Goal: Transaction & Acquisition: Purchase product/service

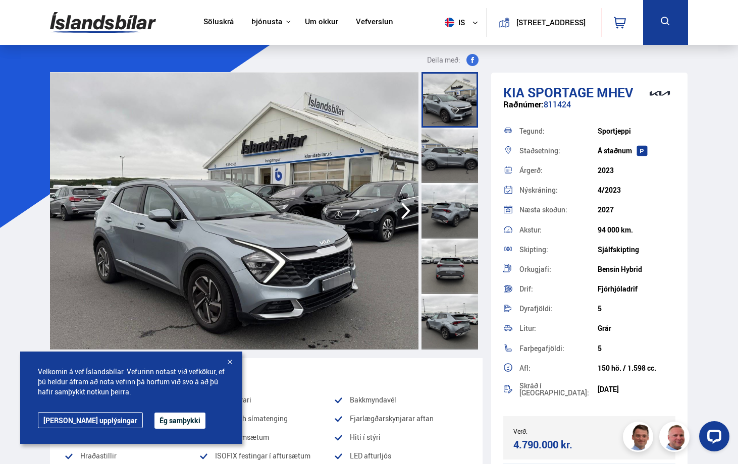
click at [232, 361] on div at bounding box center [230, 363] width 10 height 10
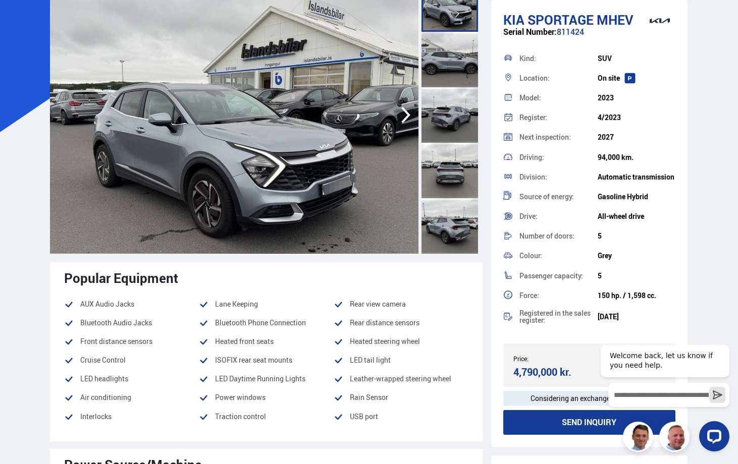
scroll to position [50, 0]
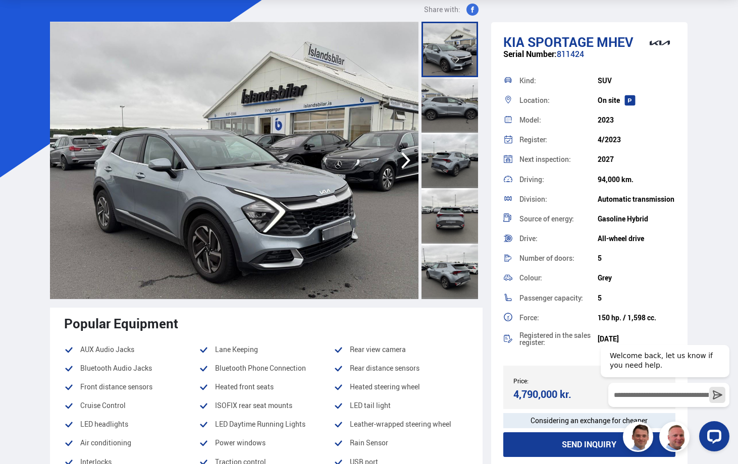
click at [444, 269] on div at bounding box center [449, 272] width 57 height 56
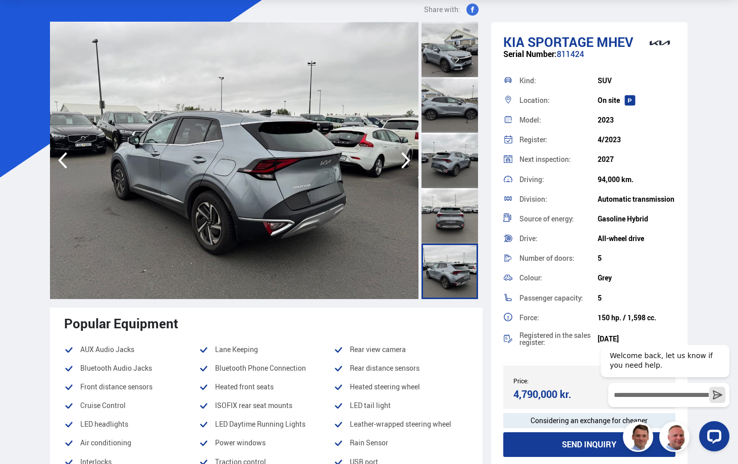
click at [450, 214] on div at bounding box center [449, 216] width 57 height 56
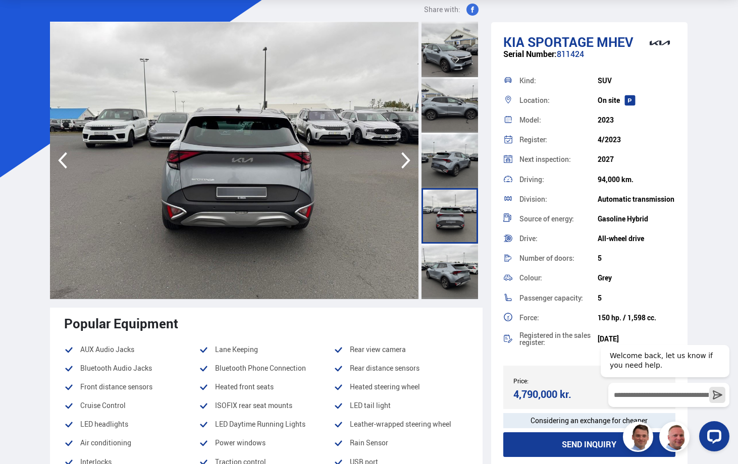
click at [450, 160] on div at bounding box center [449, 161] width 57 height 56
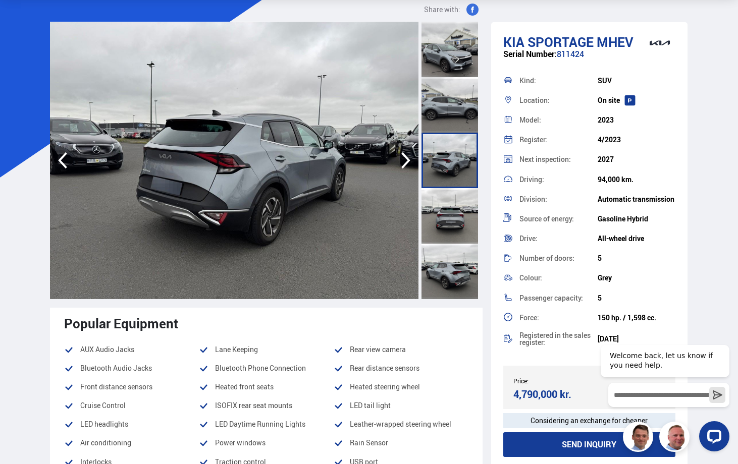
click at [447, 110] on div at bounding box center [449, 105] width 57 height 56
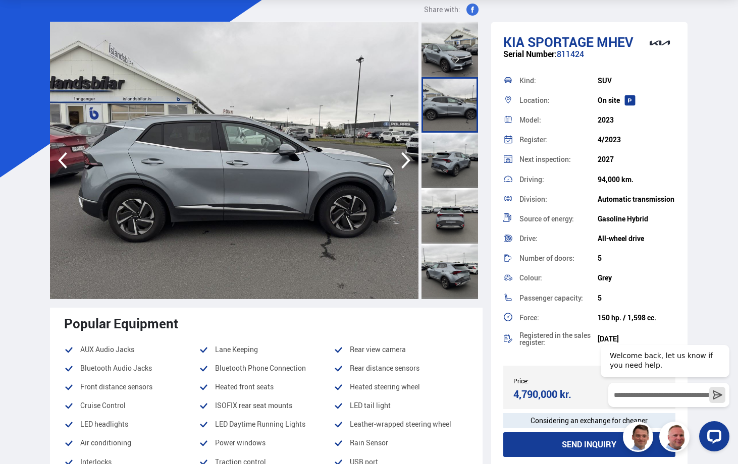
click at [452, 81] on div at bounding box center [449, 105] width 57 height 56
click at [453, 71] on div at bounding box center [449, 50] width 57 height 56
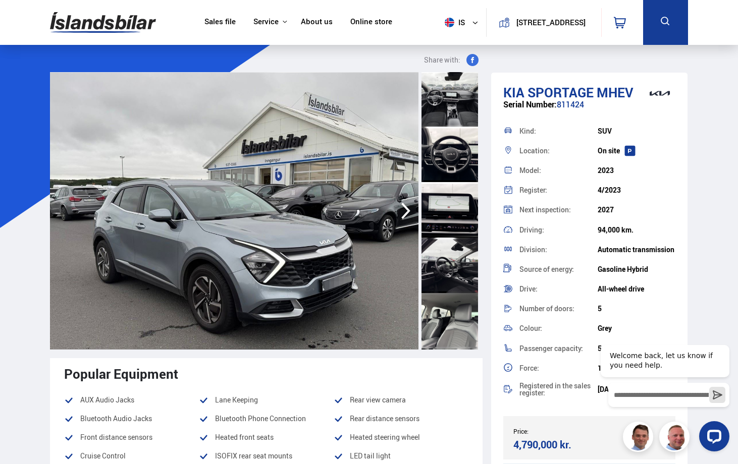
scroll to position [454, 0]
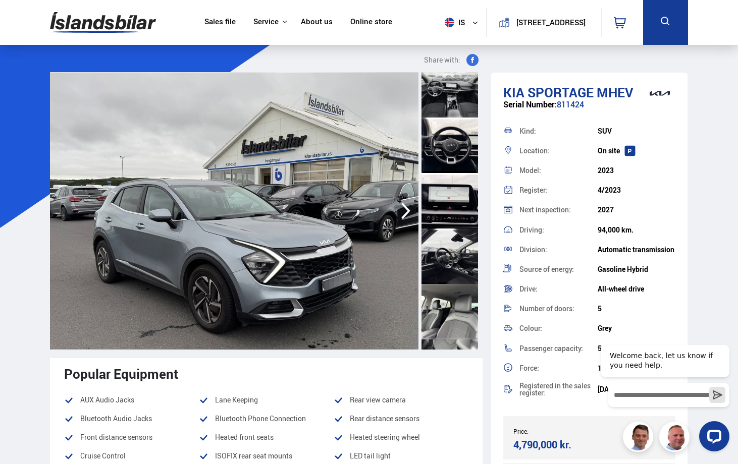
click at [438, 177] on div at bounding box center [449, 201] width 57 height 56
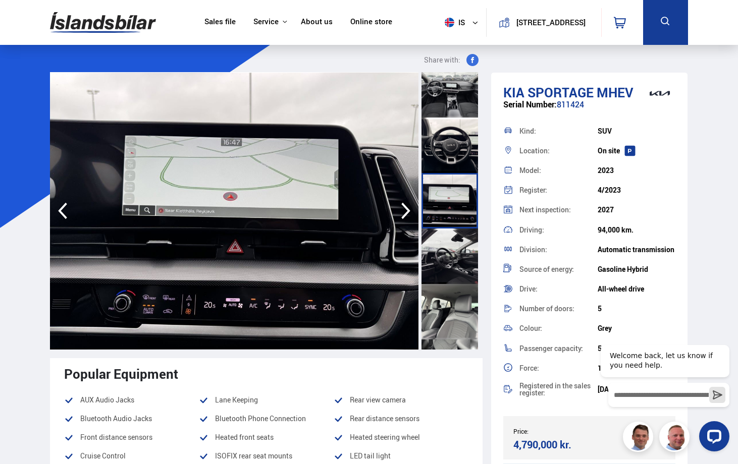
click at [446, 260] on div at bounding box center [449, 257] width 57 height 56
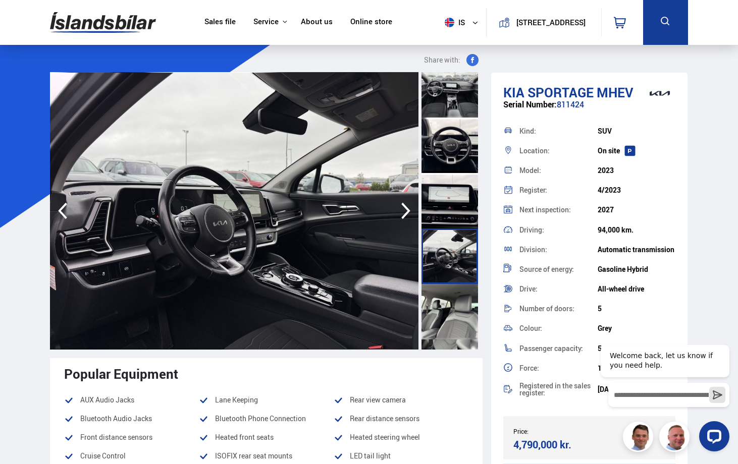
click at [449, 314] on div at bounding box center [449, 312] width 57 height 56
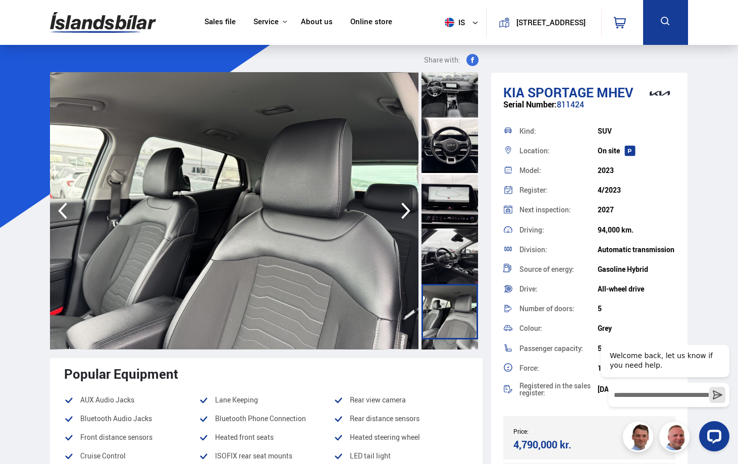
click at [458, 201] on div at bounding box center [449, 201] width 57 height 56
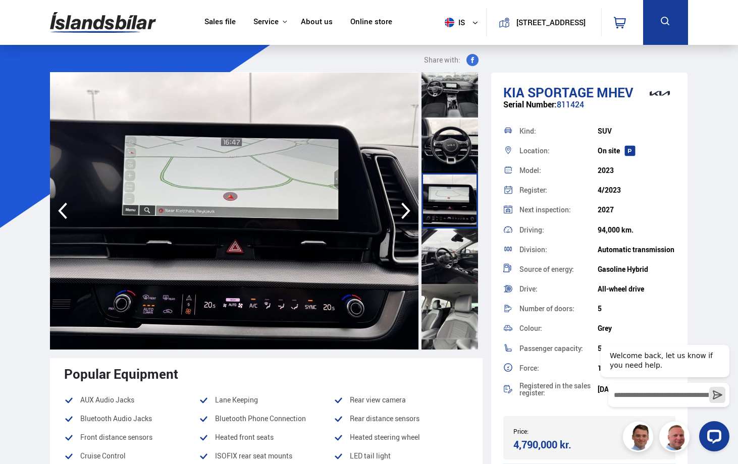
click at [449, 153] on div at bounding box center [449, 146] width 57 height 56
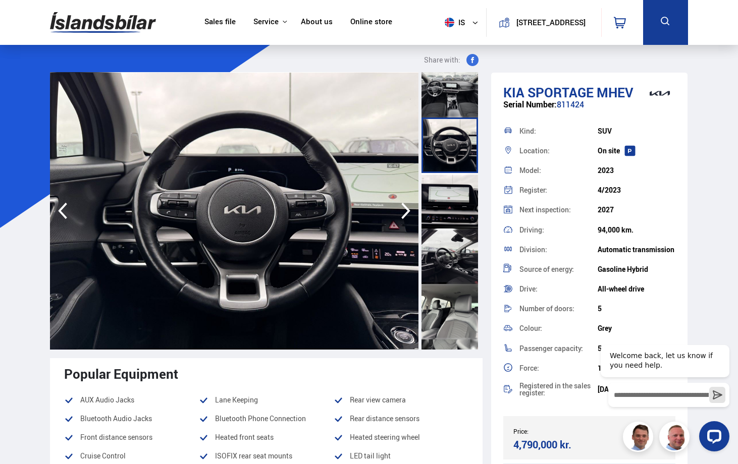
click at [444, 98] on div at bounding box center [449, 90] width 57 height 56
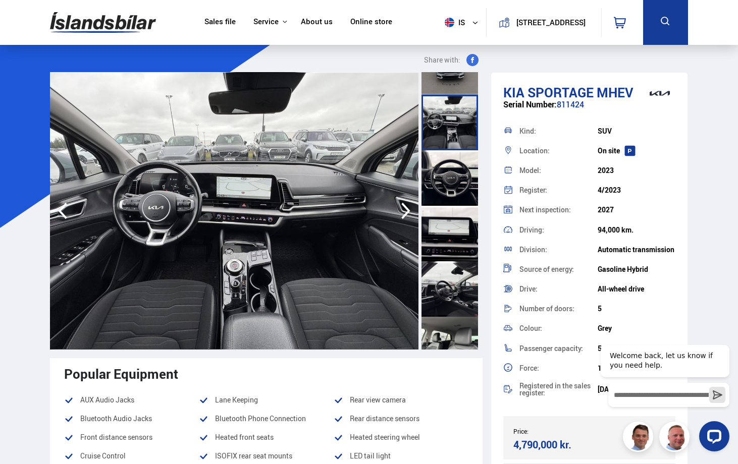
scroll to position [404, 0]
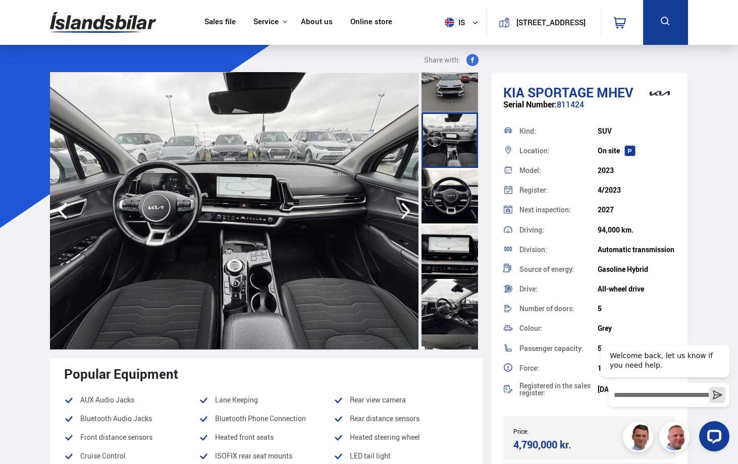
click at [447, 127] on div at bounding box center [449, 141] width 57 height 56
click at [446, 95] on div at bounding box center [449, 85] width 57 height 56
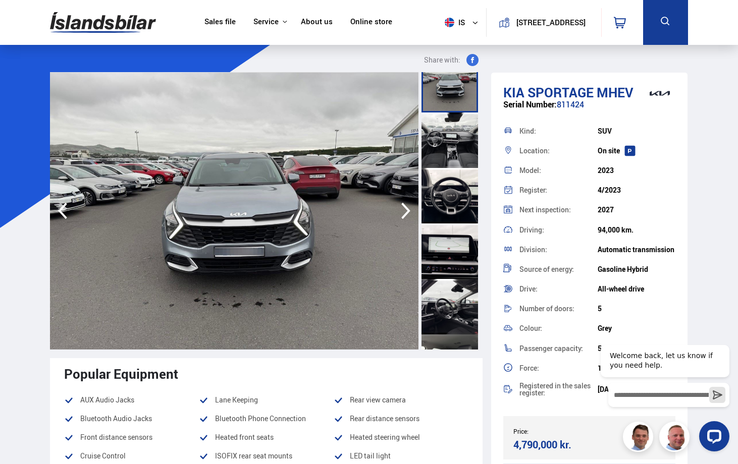
scroll to position [353, 0]
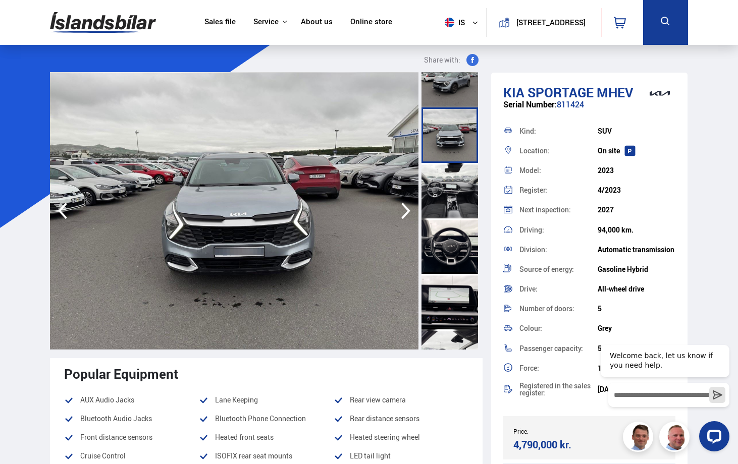
click at [448, 117] on div at bounding box center [449, 135] width 57 height 56
click at [451, 96] on div at bounding box center [449, 80] width 57 height 56
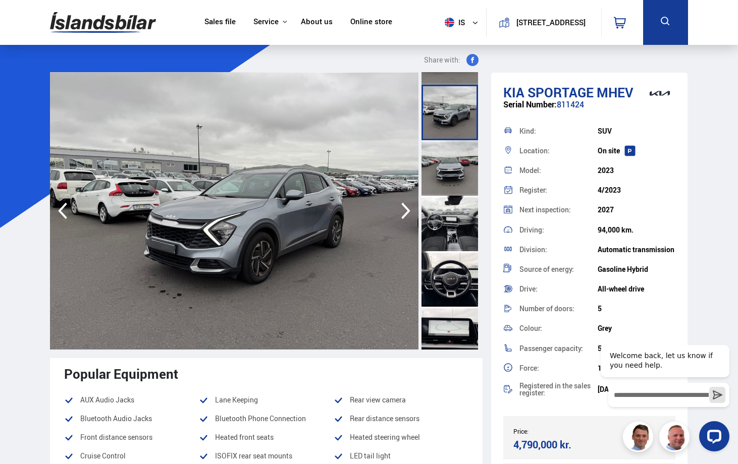
scroll to position [303, 0]
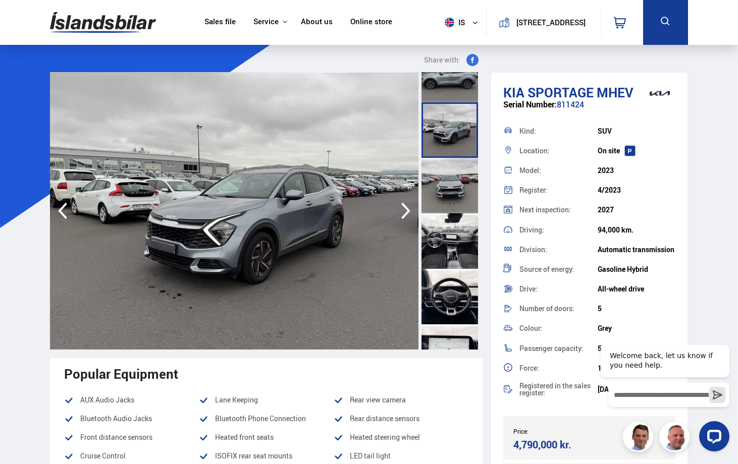
click at [454, 137] on div at bounding box center [449, 130] width 57 height 56
click at [452, 87] on div at bounding box center [449, 75] width 57 height 56
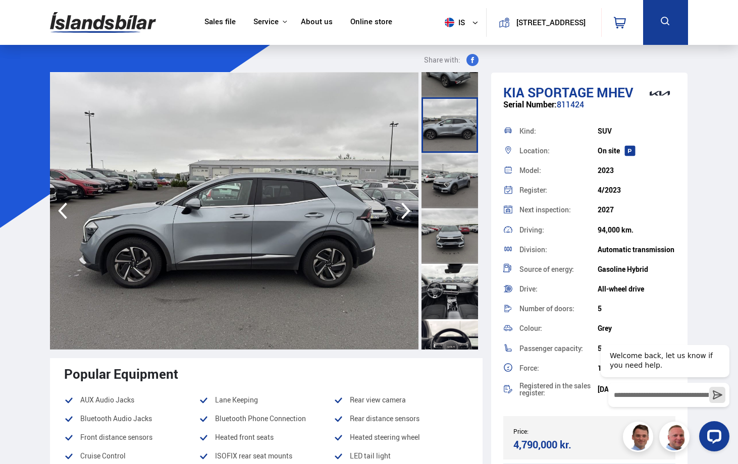
scroll to position [202, 0]
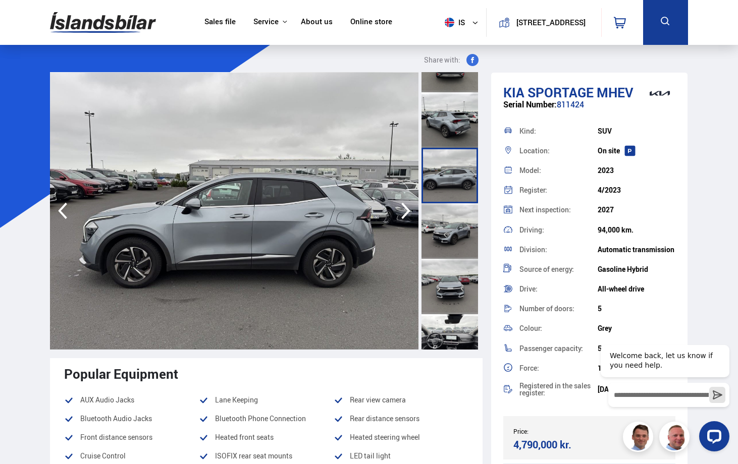
click at [454, 131] on div at bounding box center [449, 120] width 57 height 56
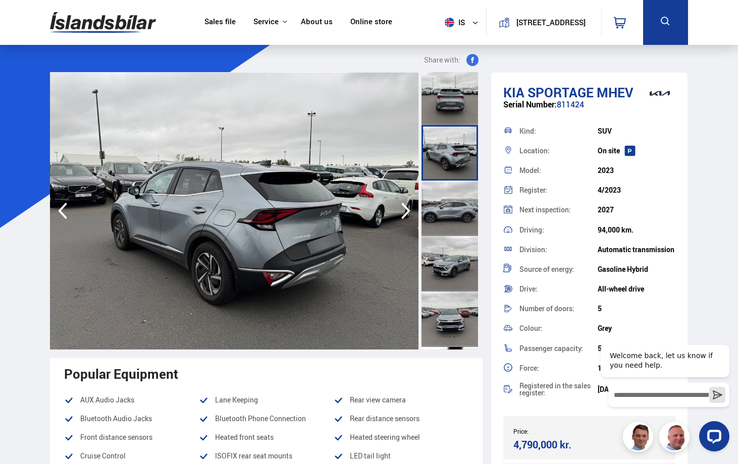
scroll to position [151, 0]
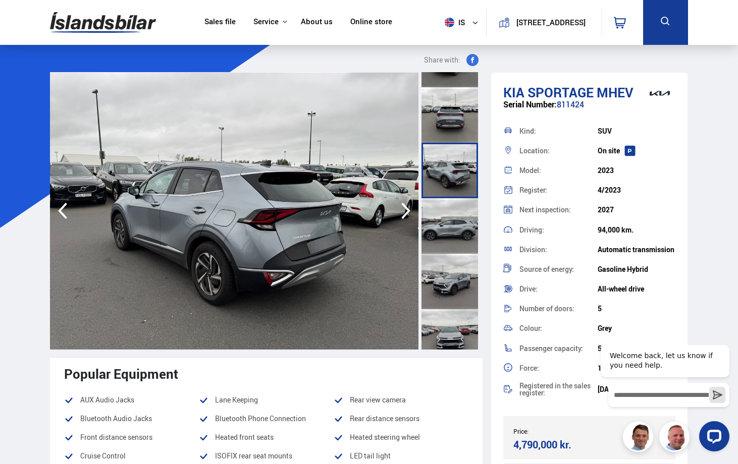
click at [454, 126] on div at bounding box center [449, 115] width 57 height 56
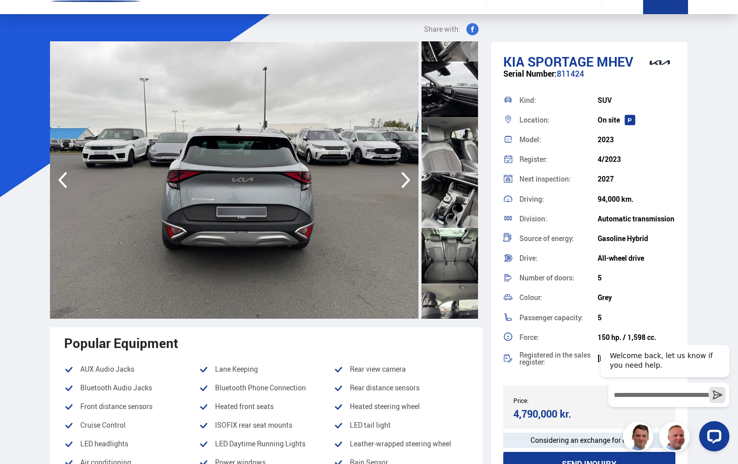
scroll to position [0, 0]
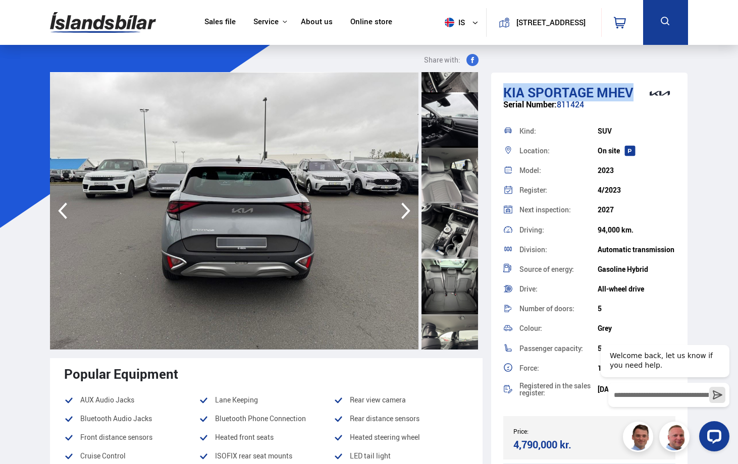
drag, startPoint x: 505, startPoint y: 93, endPoint x: 630, endPoint y: 92, distance: 125.2
click at [630, 92] on h1 "Kia Sportage MHEV" at bounding box center [589, 92] width 173 height 15
copy h1 "Kia Sportage MHEV"
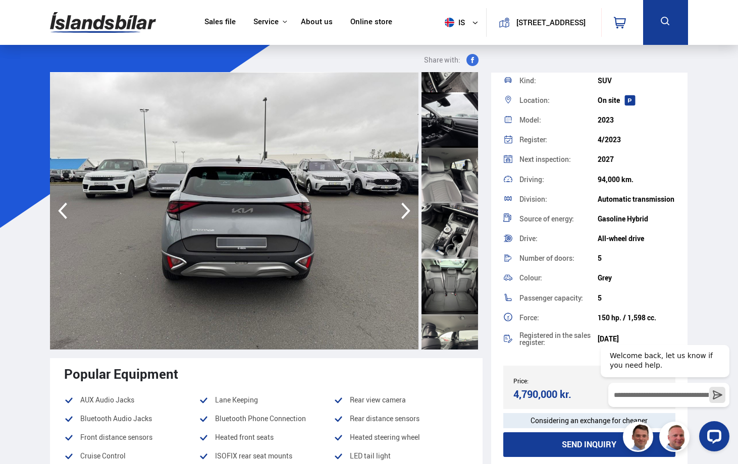
scroll to position [101, 0]
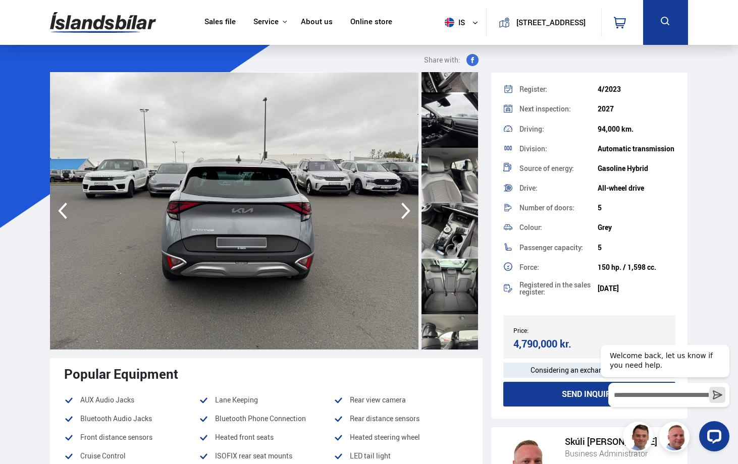
click at [457, 23] on button "is" at bounding box center [463, 23] width 45 height 30
click at [458, 45] on font "but" at bounding box center [465, 42] width 15 height 9
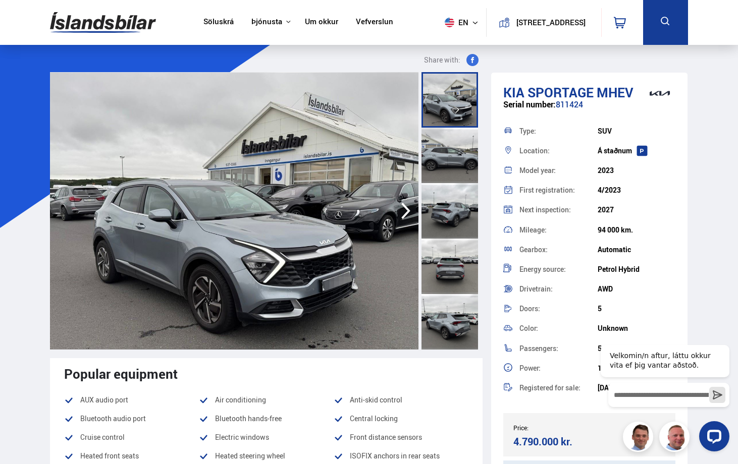
click at [458, 24] on button "en" at bounding box center [463, 23] width 45 height 30
click at [458, 22] on font "en" at bounding box center [463, 22] width 10 height 9
click at [319, 37] on nav "Söluskrá Þjónusta Íslandsbílar [DOMAIN_NAME] Íslandsvörn Leiðbeiningar Um okkur…" at bounding box center [298, 22] width 207 height 45
click at [92, 26] on img at bounding box center [103, 22] width 106 height 33
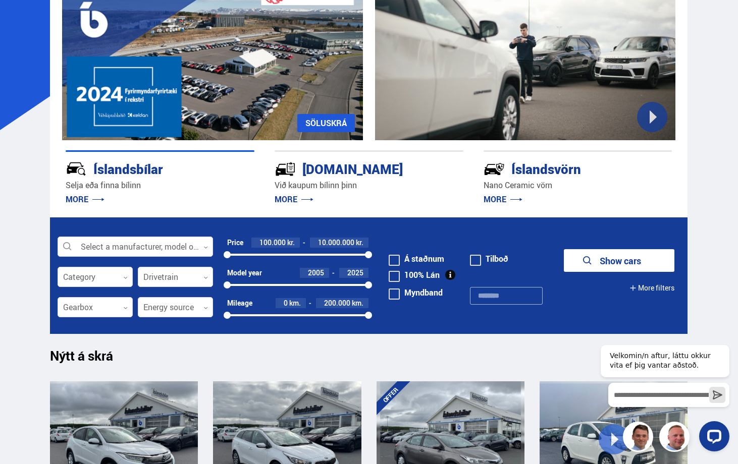
scroll to position [101, 0]
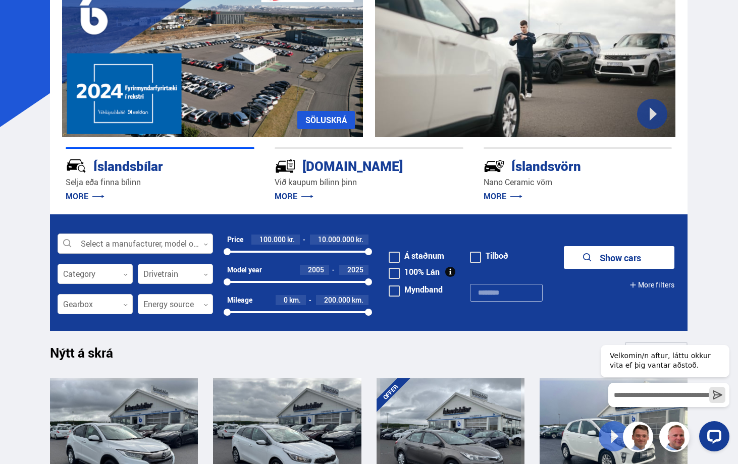
click at [179, 234] on div at bounding box center [135, 244] width 155 height 20
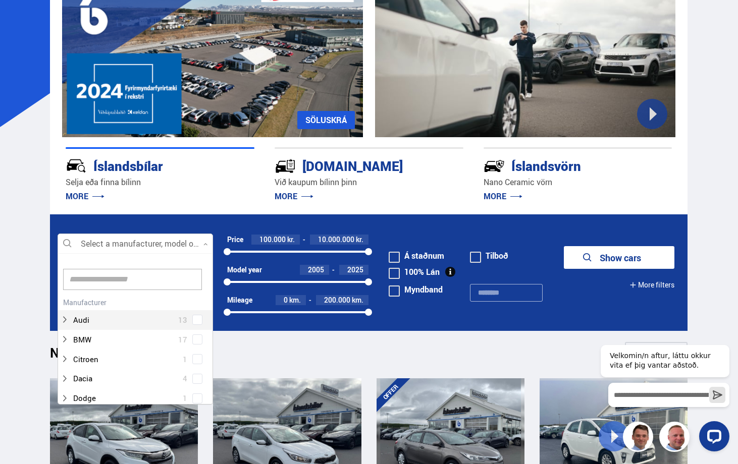
scroll to position [150, 152]
type input "*****"
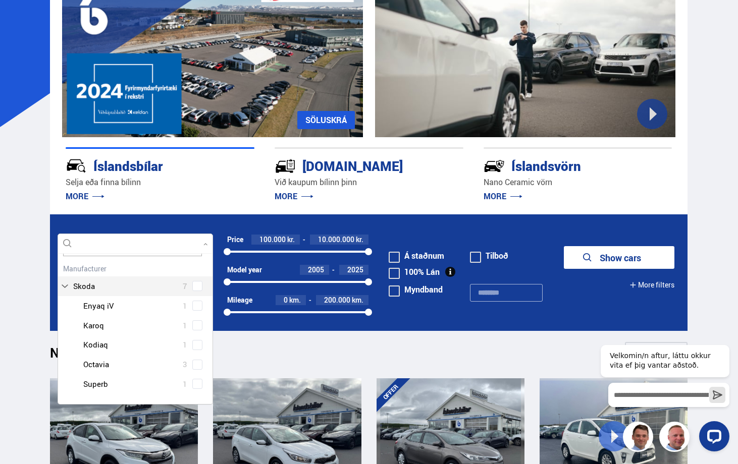
click at [92, 291] on div "Skoda 7 Skoda Enyaq iV 1 Skoda Karoq 1 Skoda Kodiaq 1 Skoda Octavia 3 Skoda Sup…" at bounding box center [135, 327] width 154 height 133
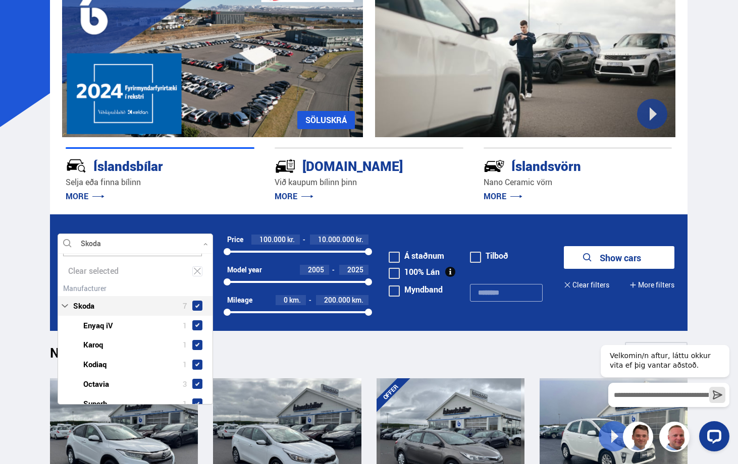
scroll to position [38, 0]
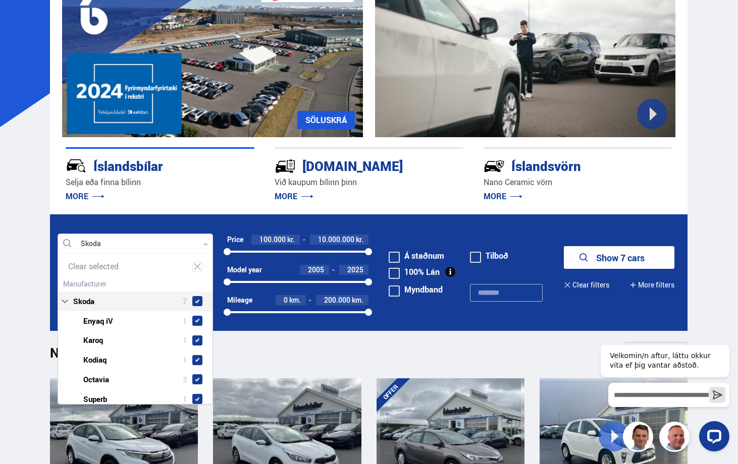
click at [646, 260] on button "Show 7 cars" at bounding box center [619, 257] width 111 height 23
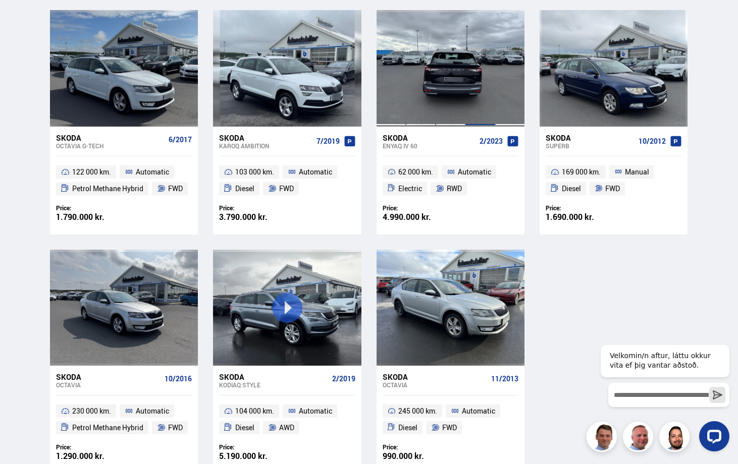
scroll to position [252, 0]
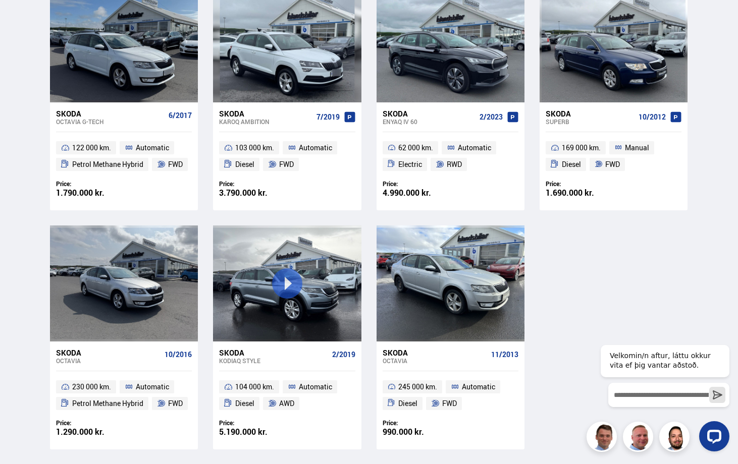
click at [280, 163] on span "FWD" at bounding box center [286, 164] width 15 height 12
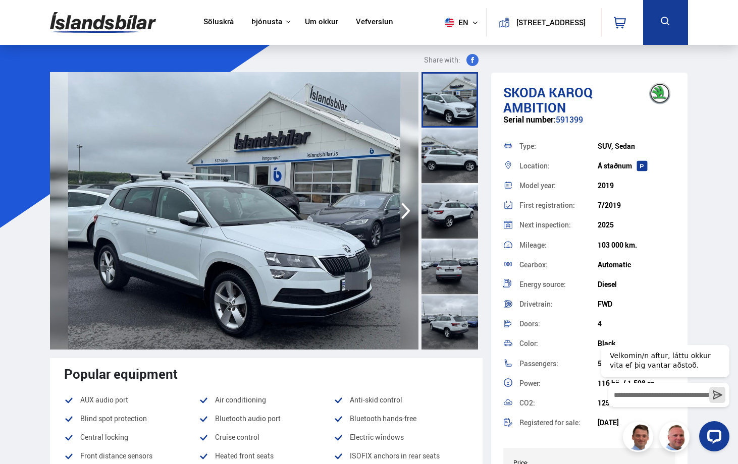
click at [460, 18] on button "en" at bounding box center [463, 23] width 45 height 30
click at [445, 47] on img at bounding box center [450, 42] width 10 height 12
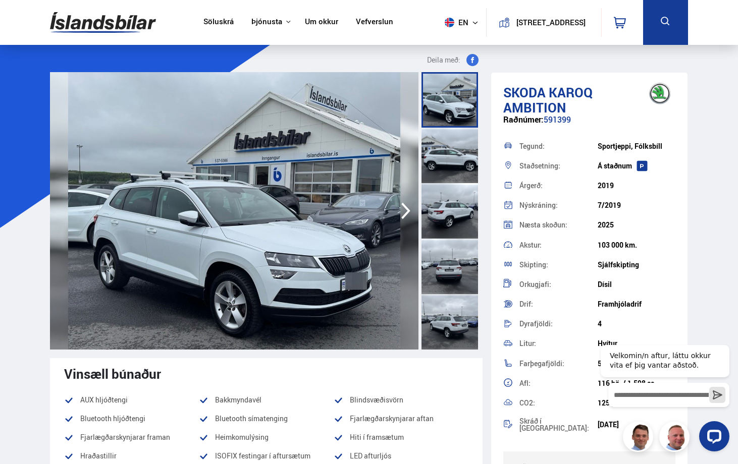
click at [458, 22] on font "en" at bounding box center [463, 22] width 10 height 9
click at [445, 41] on img at bounding box center [450, 42] width 10 height 12
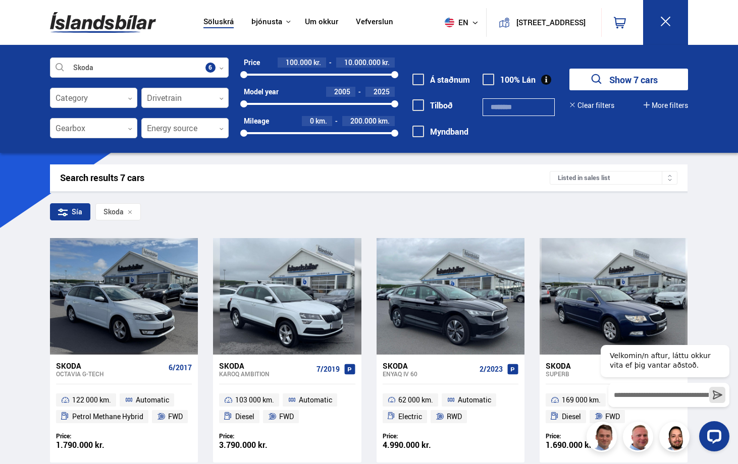
click at [215, 97] on div at bounding box center [184, 98] width 87 height 20
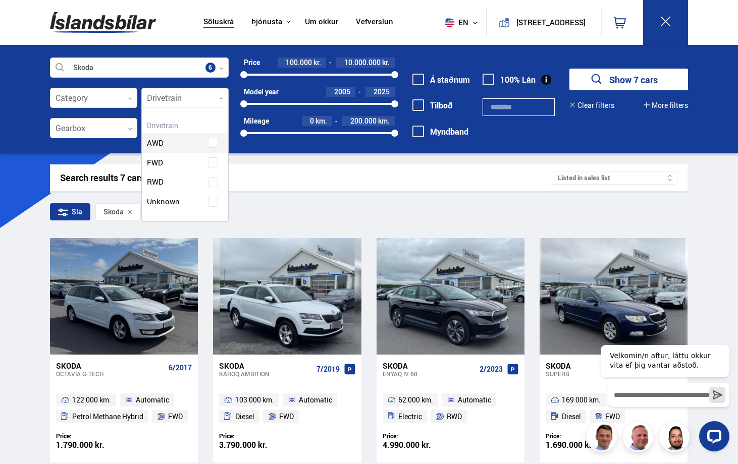
scroll to position [114, 86]
click at [212, 145] on div "AWD" at bounding box center [185, 135] width 86 height 35
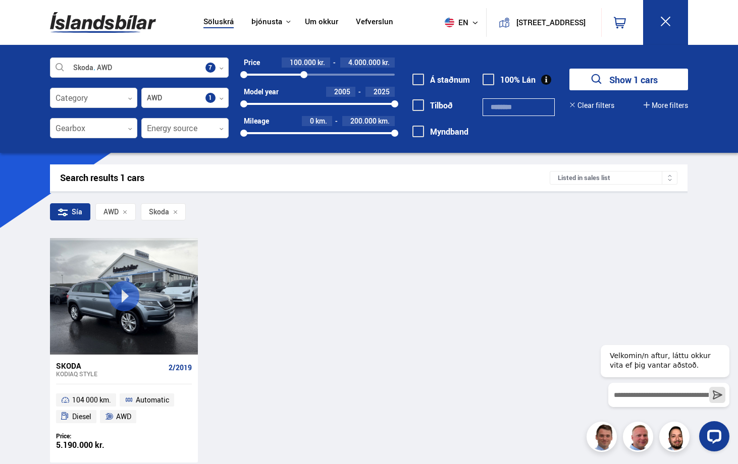
drag, startPoint x: 385, startPoint y: 75, endPoint x: 304, endPoint y: 74, distance: 81.3
click at [304, 74] on div at bounding box center [303, 74] width 7 height 7
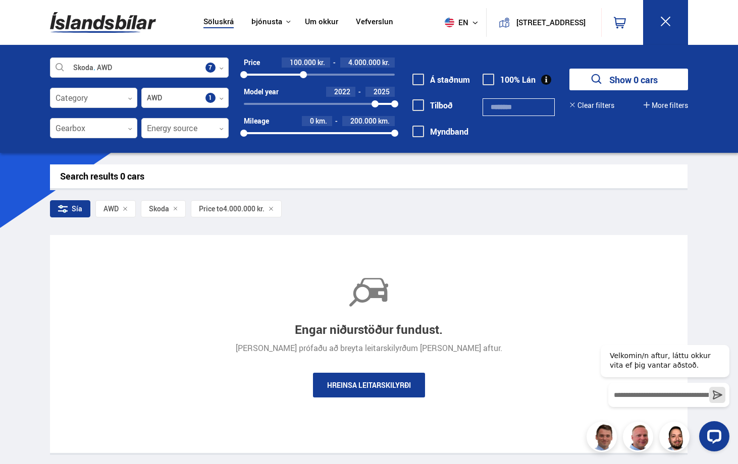
drag, startPoint x: 244, startPoint y: 103, endPoint x: 375, endPoint y: 102, distance: 130.7
click at [375, 102] on div at bounding box center [374, 103] width 7 height 7
drag, startPoint x: 372, startPoint y: 100, endPoint x: 313, endPoint y: 99, distance: 59.1
click at [313, 99] on div "Model year [DATE] 2025 2016 2025" at bounding box center [319, 98] width 151 height 22
click at [545, 152] on div "Skoda AWD Select a manufacturer, model or feature 7 Category 0 AWD Drivetrain 1…" at bounding box center [369, 99] width 738 height 108
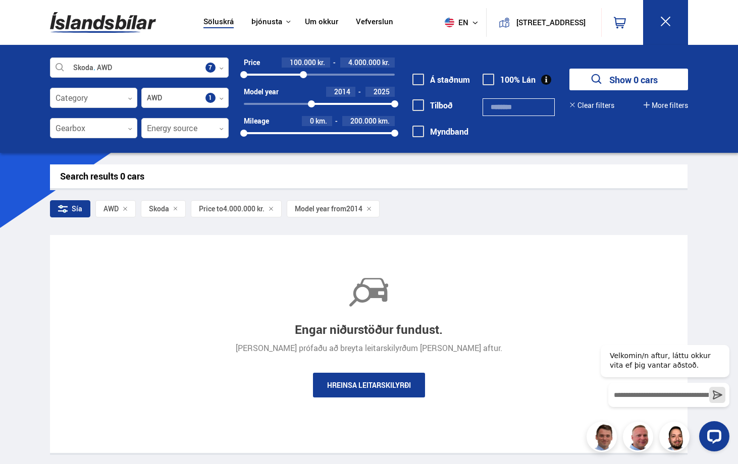
click at [606, 101] on button "Clear filters" at bounding box center [591, 105] width 45 height 8
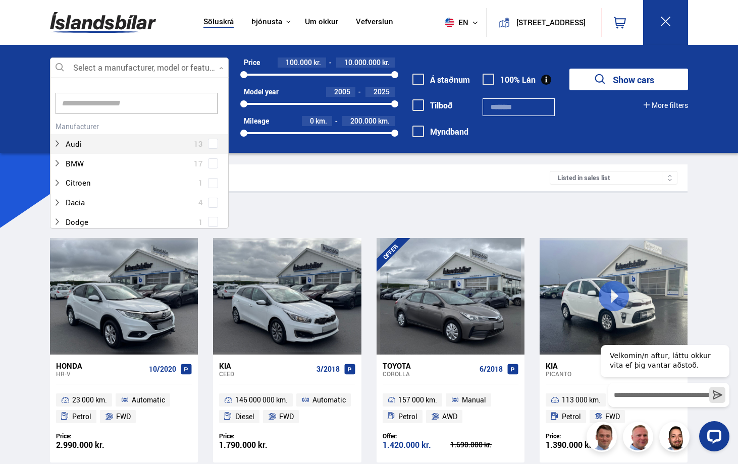
click at [219, 66] on div at bounding box center [139, 68] width 179 height 20
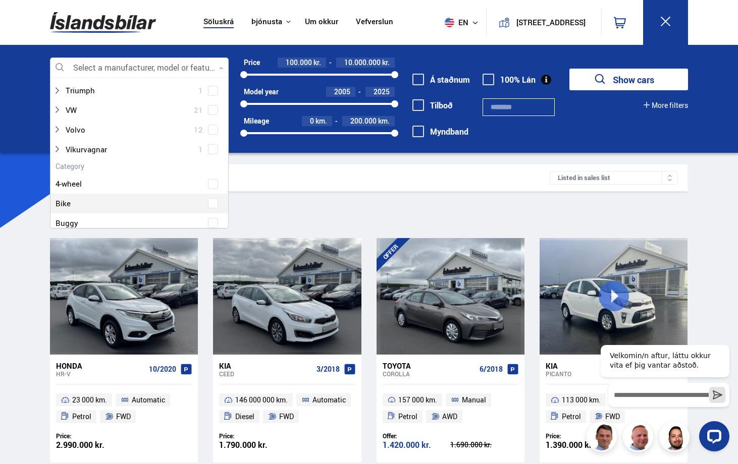
scroll to position [656, 0]
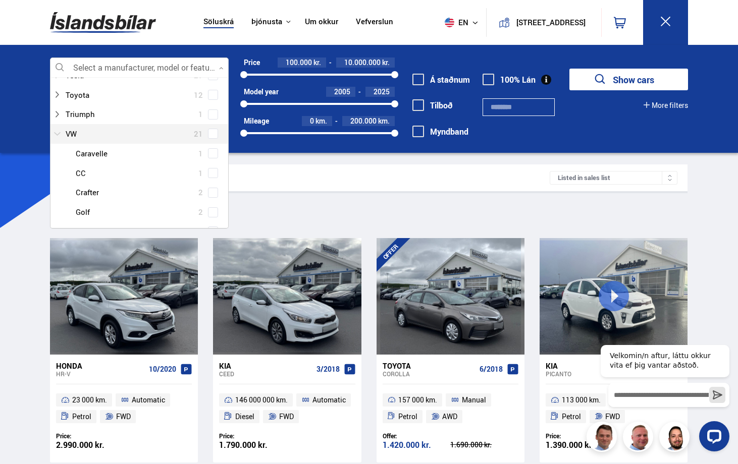
click at [72, 134] on div at bounding box center [129, 134] width 152 height 15
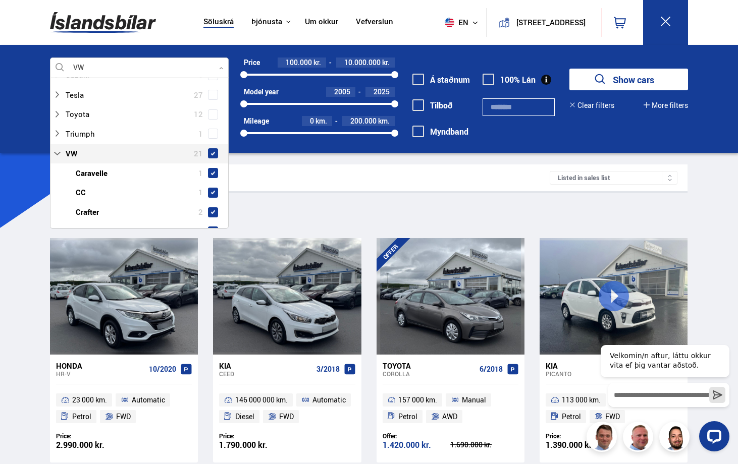
click at [213, 148] on span at bounding box center [213, 153] width 10 height 10
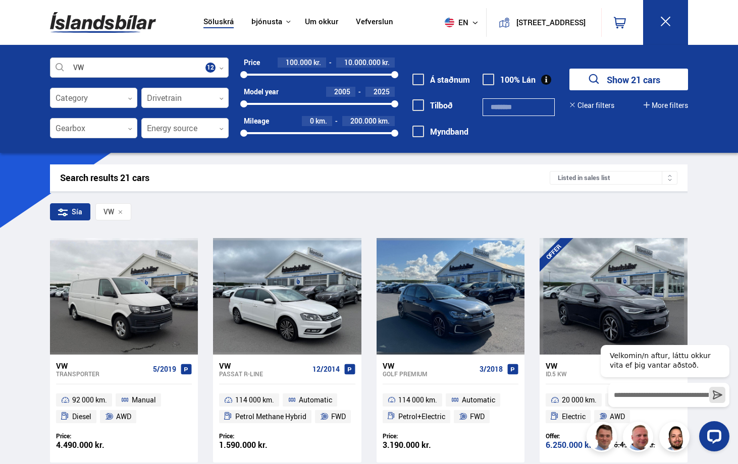
click at [214, 65] on div at bounding box center [139, 68] width 179 height 20
click at [221, 96] on div at bounding box center [184, 98] width 87 height 20
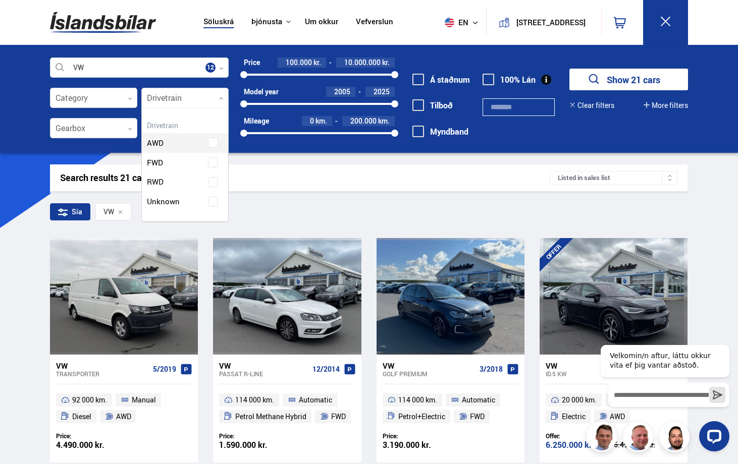
scroll to position [114, 86]
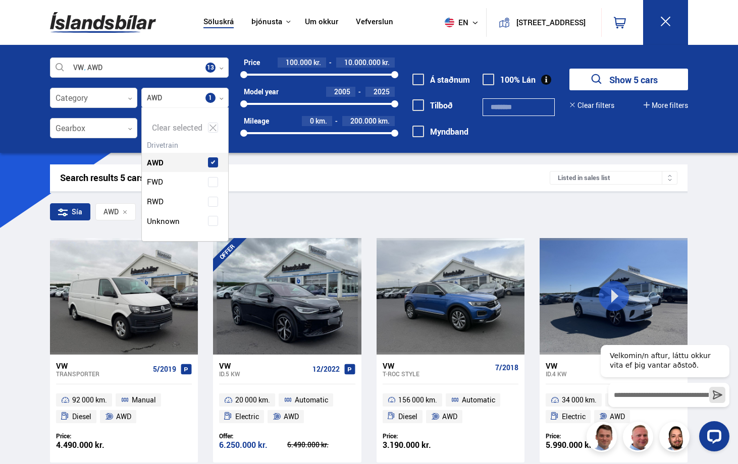
click at [454, 183] on div "Search results 5 cars" at bounding box center [305, 178] width 490 height 11
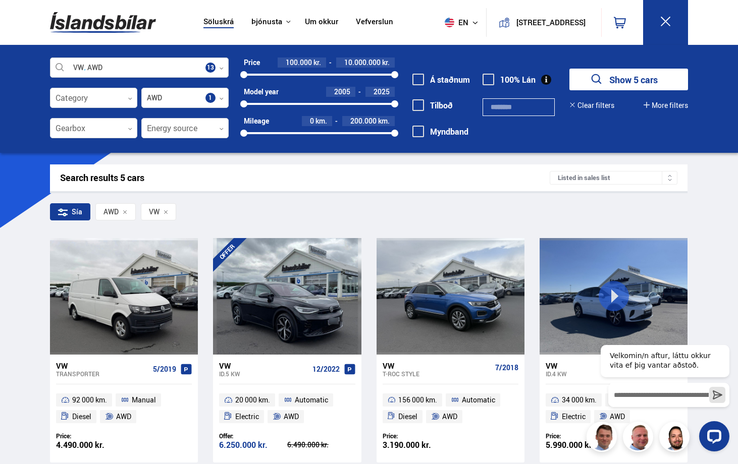
click at [222, 68] on icon at bounding box center [222, 68] width 4 height 2
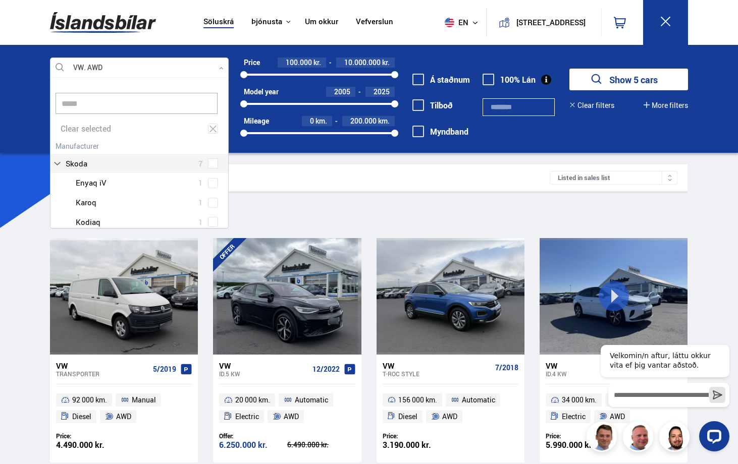
click at [211, 162] on span at bounding box center [213, 163] width 4 height 4
type input "*****"
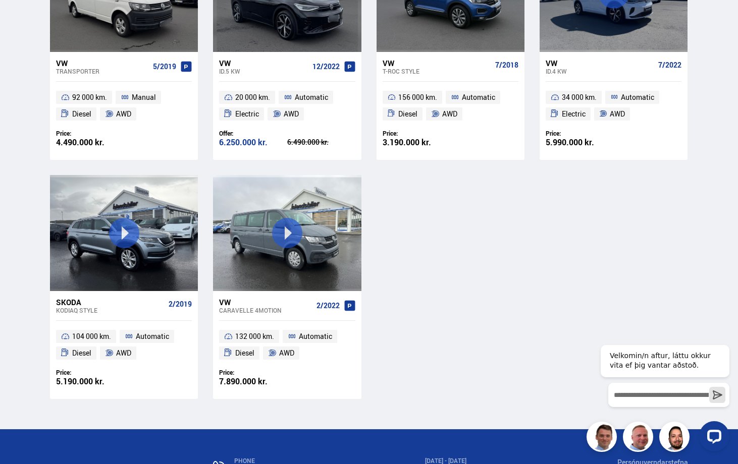
scroll to position [202, 0]
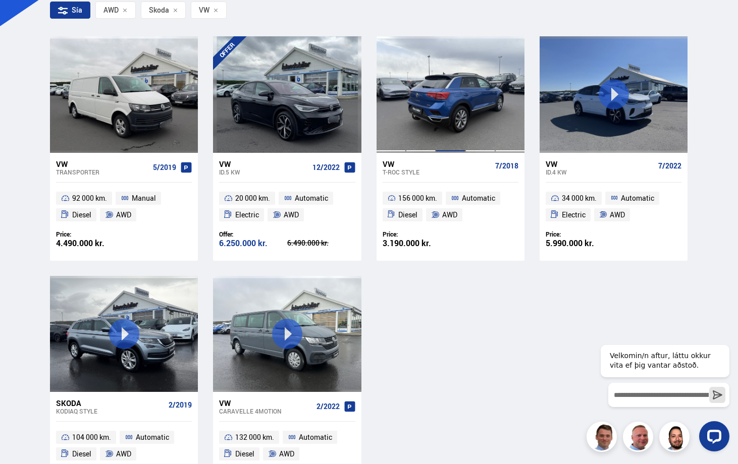
click at [464, 100] on div at bounding box center [451, 94] width 30 height 116
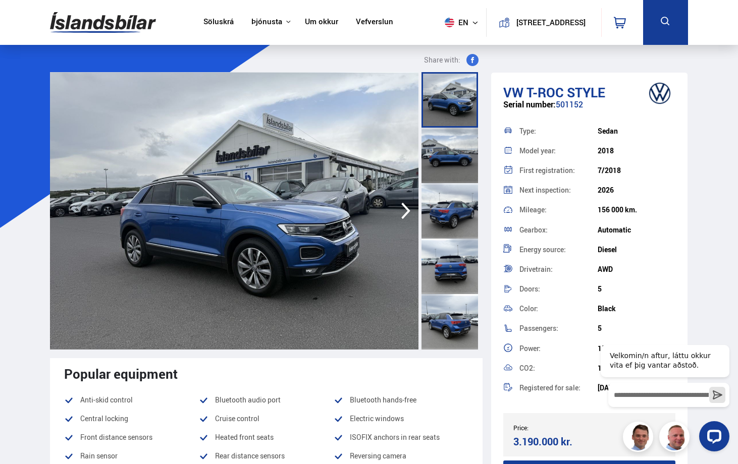
click at [404, 208] on icon "button" at bounding box center [406, 211] width 20 height 24
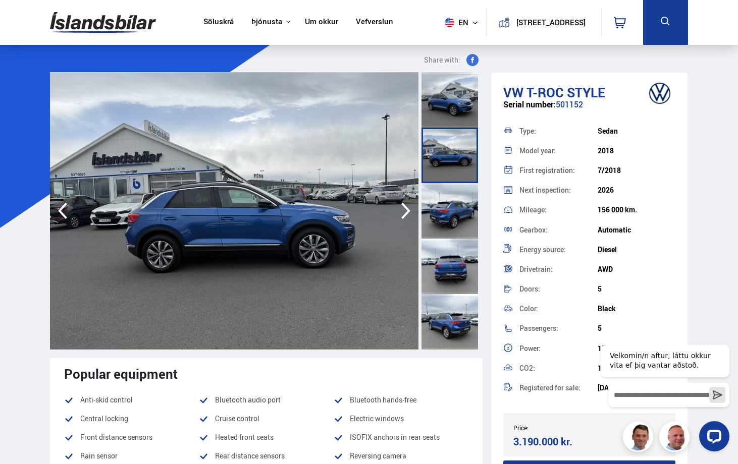
click at [404, 208] on icon "button" at bounding box center [406, 211] width 20 height 24
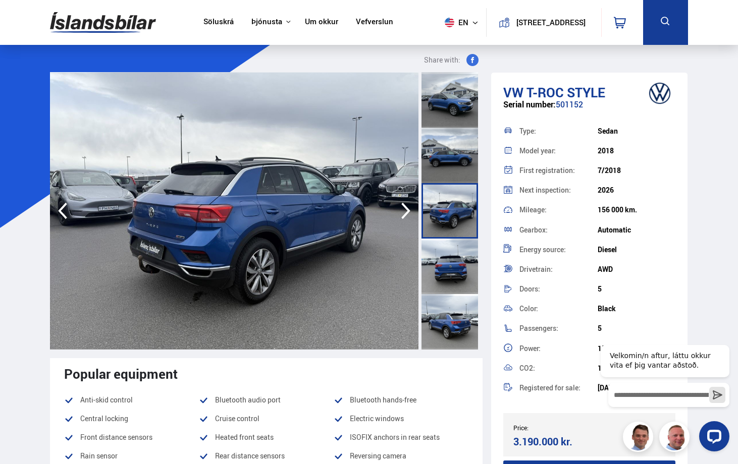
click at [404, 208] on icon "button" at bounding box center [406, 211] width 20 height 24
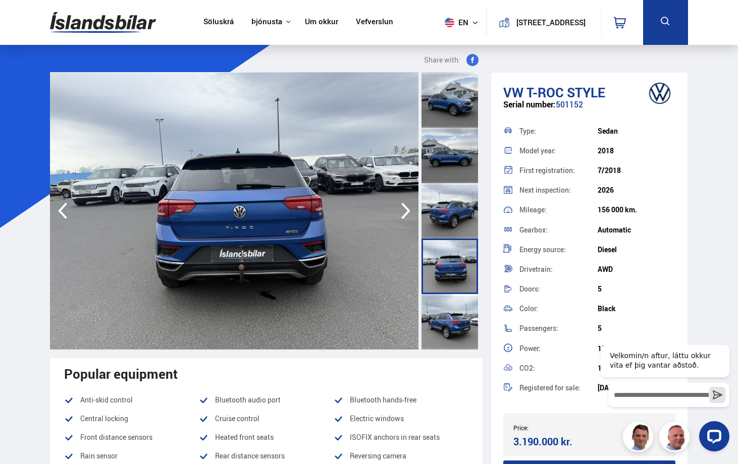
click at [404, 208] on icon "button" at bounding box center [406, 211] width 20 height 24
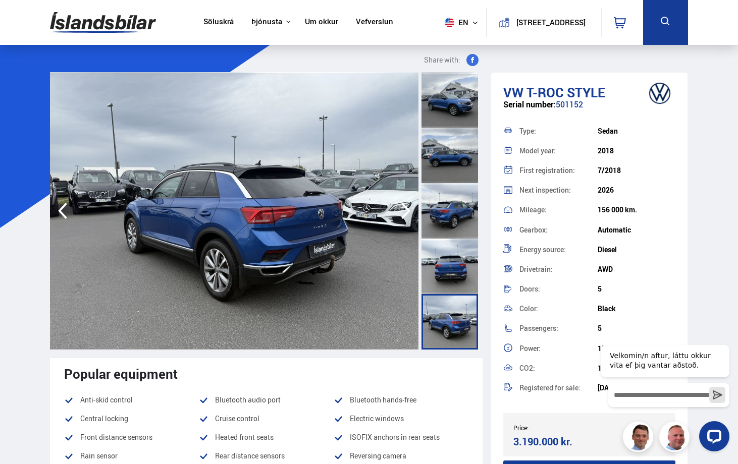
click at [404, 208] on icon "button" at bounding box center [406, 211] width 20 height 24
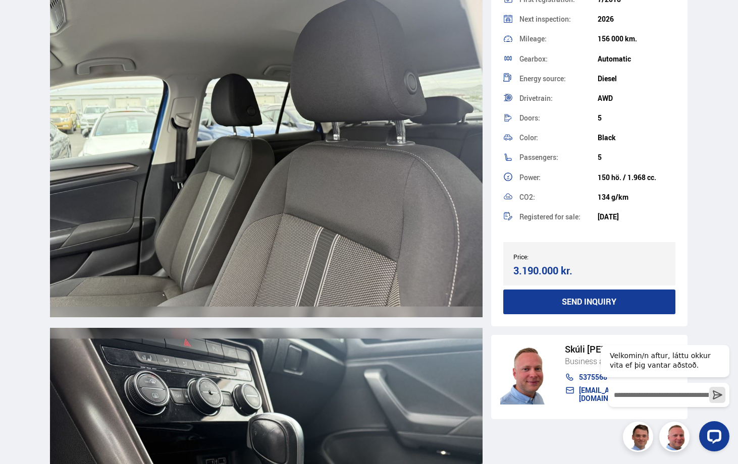
scroll to position [5147, 0]
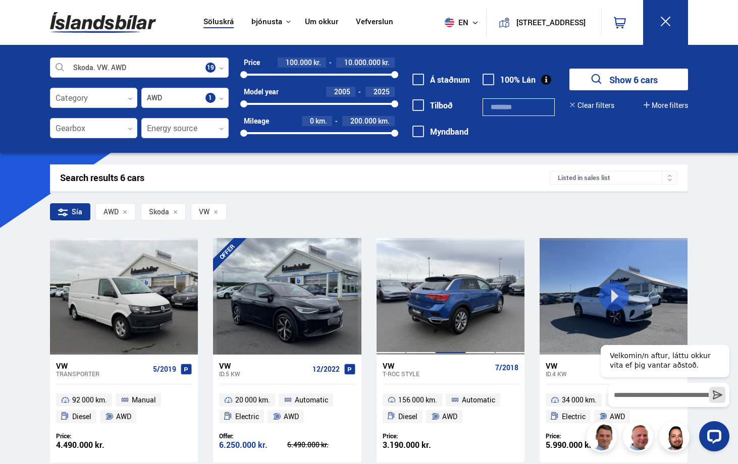
click at [460, 314] on div at bounding box center [451, 296] width 30 height 116
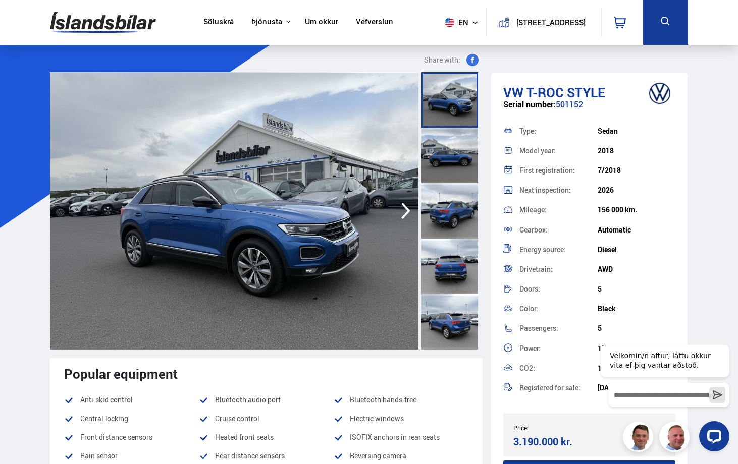
click at [403, 207] on icon "button" at bounding box center [406, 211] width 20 height 24
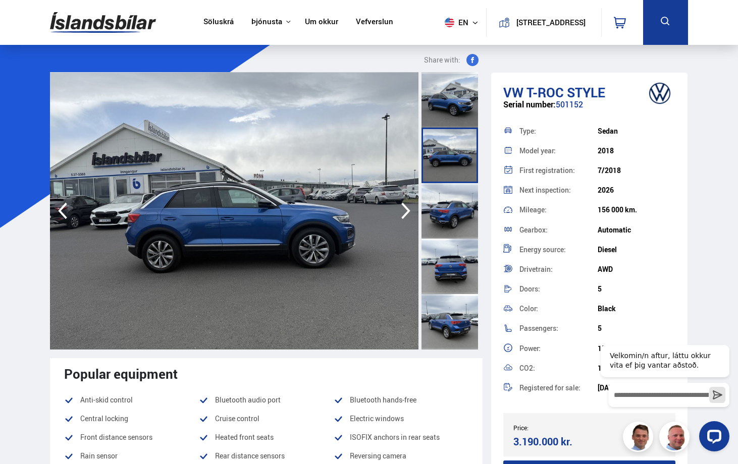
click at [403, 207] on icon "button" at bounding box center [406, 211] width 20 height 24
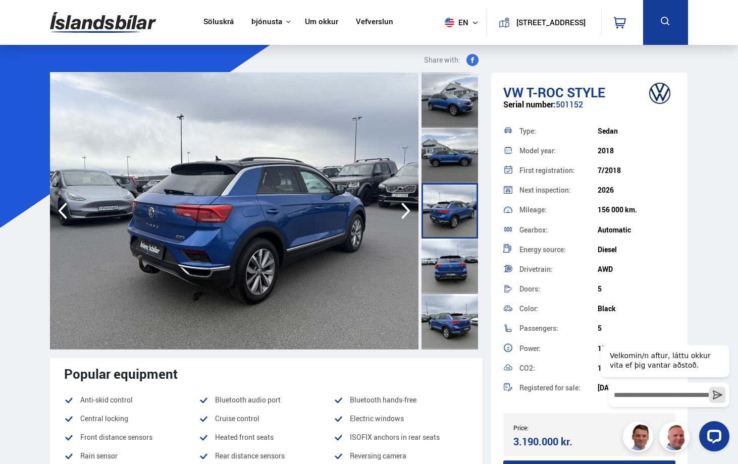
click at [403, 207] on icon "button" at bounding box center [406, 211] width 20 height 24
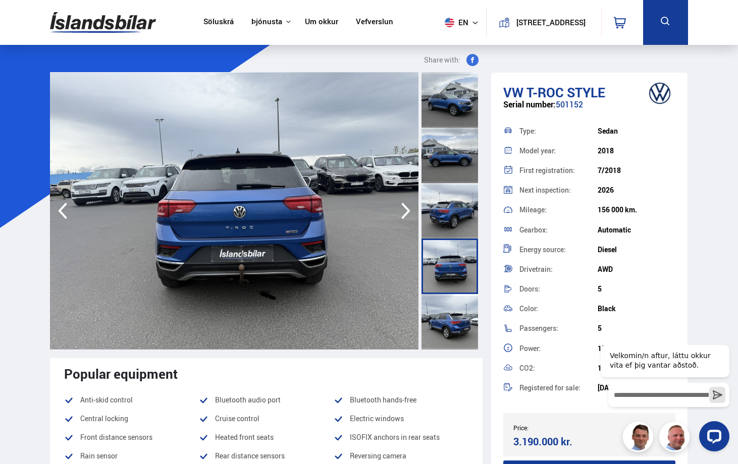
click at [403, 207] on icon "button" at bounding box center [406, 211] width 20 height 24
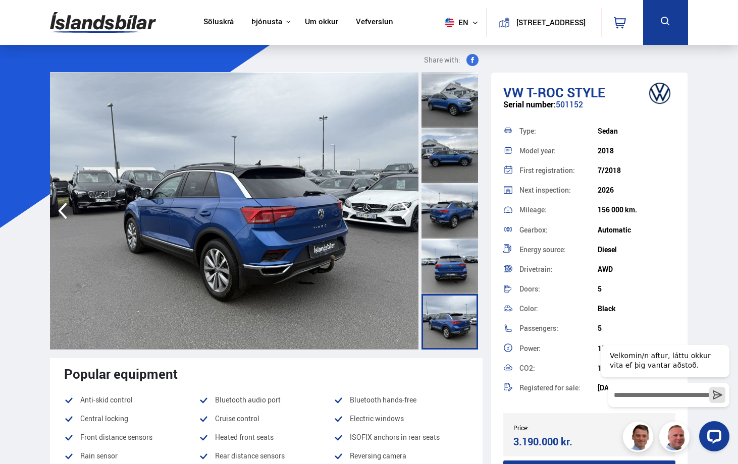
click at [403, 207] on icon "button" at bounding box center [406, 211] width 20 height 24
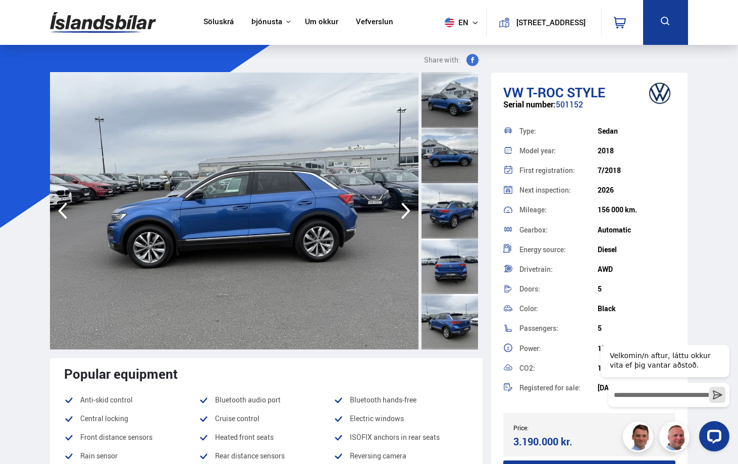
click at [403, 207] on icon "button" at bounding box center [406, 211] width 20 height 24
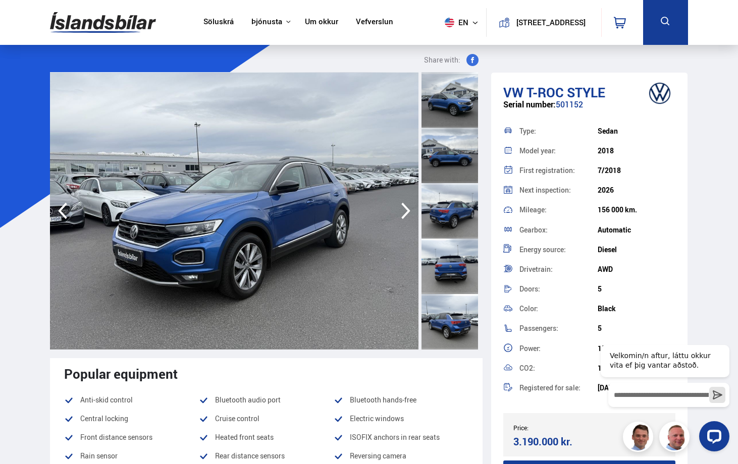
click at [403, 207] on icon "button" at bounding box center [406, 211] width 20 height 24
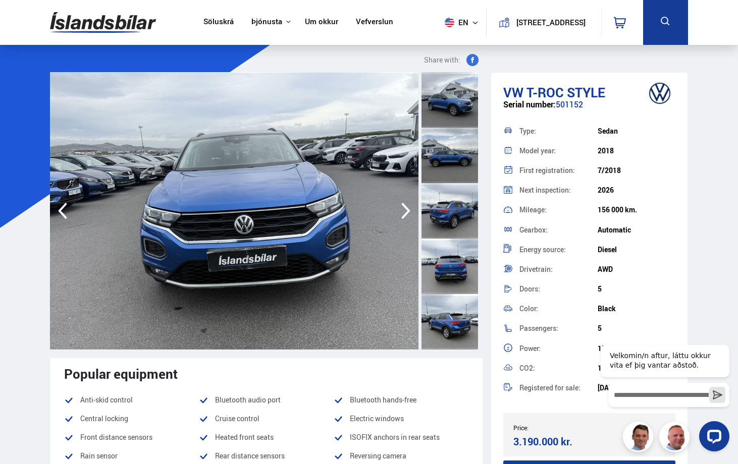
click at [403, 207] on icon "button" at bounding box center [406, 211] width 20 height 24
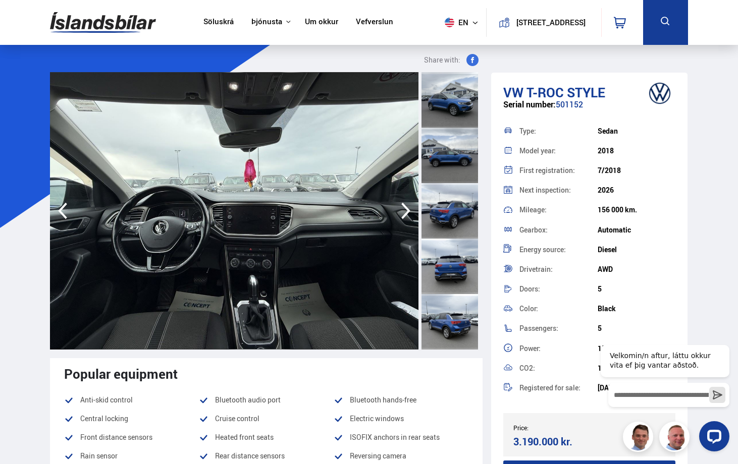
click at [403, 207] on icon "button" at bounding box center [406, 211] width 20 height 24
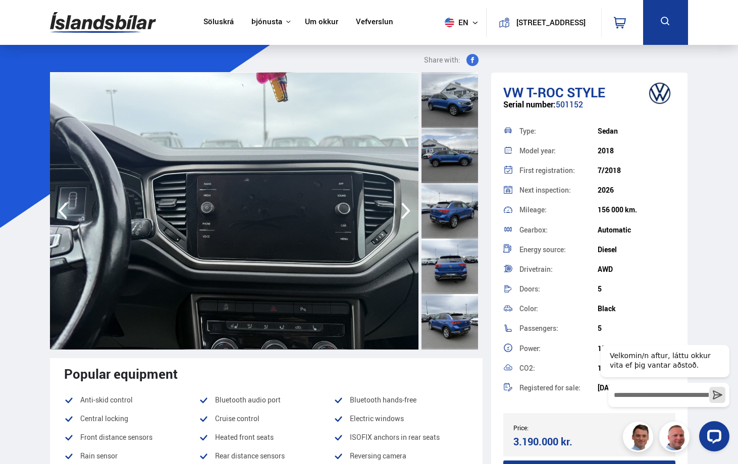
click at [403, 207] on icon "button" at bounding box center [406, 211] width 20 height 24
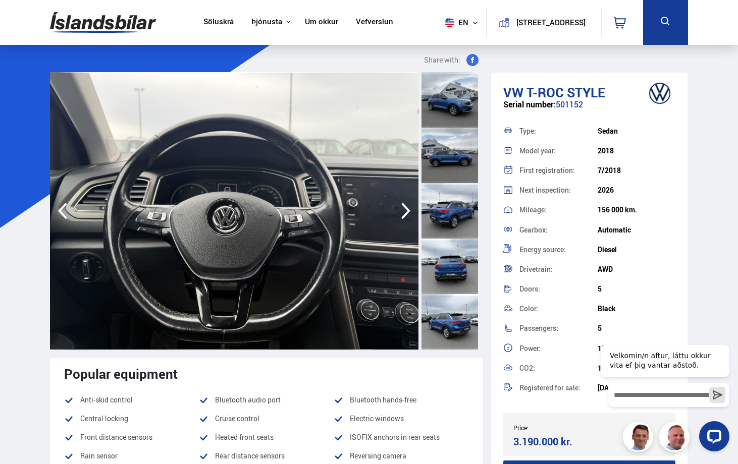
click at [403, 207] on icon "button" at bounding box center [406, 211] width 20 height 24
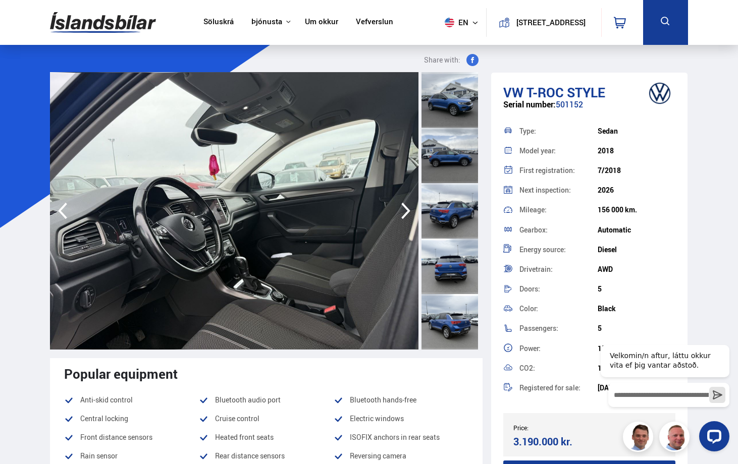
click at [403, 207] on icon "button" at bounding box center [406, 211] width 20 height 24
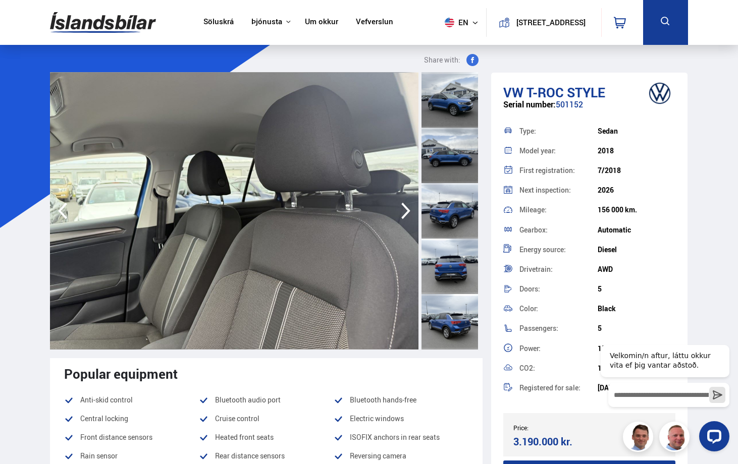
click at [403, 207] on icon "button" at bounding box center [406, 211] width 20 height 24
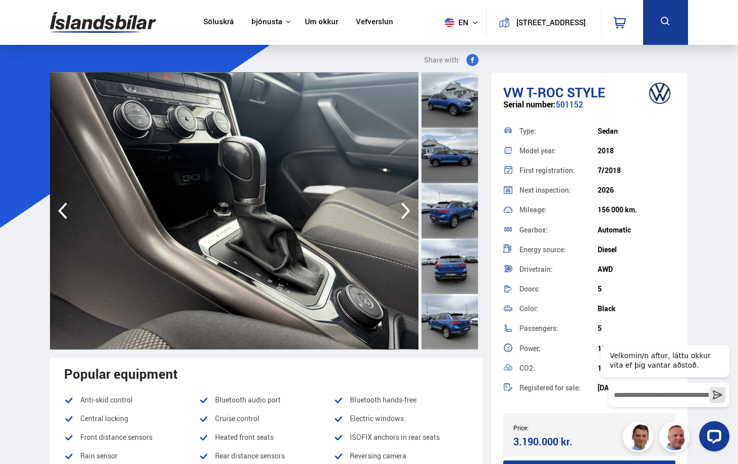
click at [403, 207] on icon "button" at bounding box center [406, 211] width 20 height 24
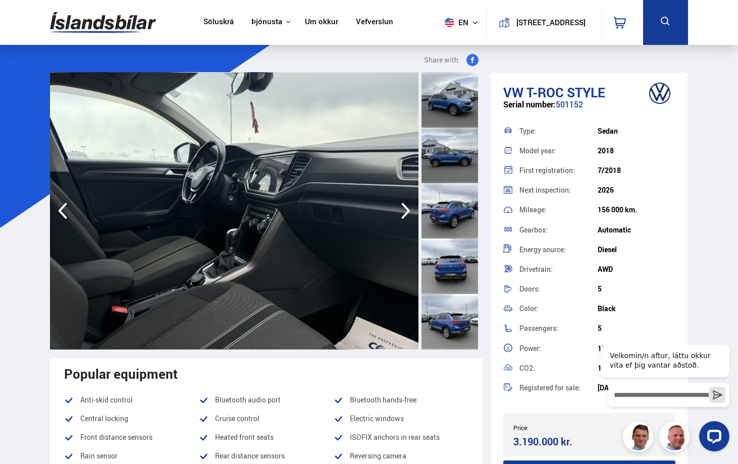
click at [403, 207] on icon "button" at bounding box center [406, 211] width 20 height 24
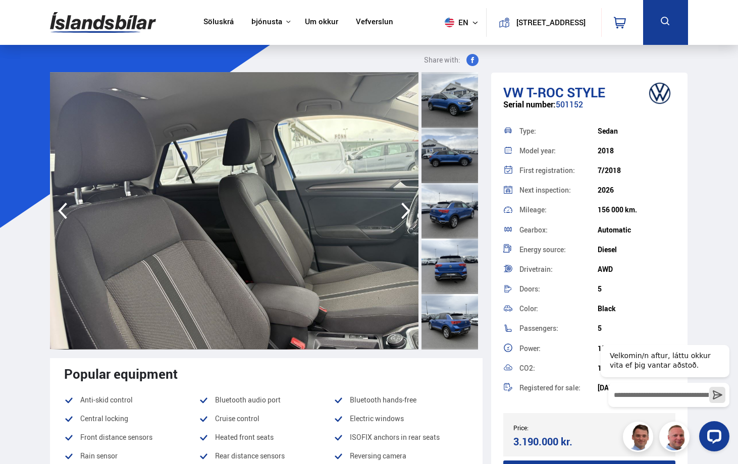
click at [403, 207] on icon "button" at bounding box center [406, 211] width 20 height 24
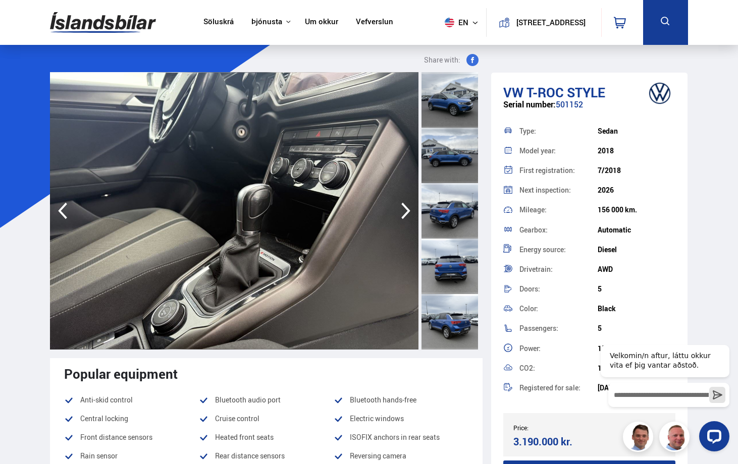
click at [403, 207] on icon "button" at bounding box center [406, 211] width 20 height 24
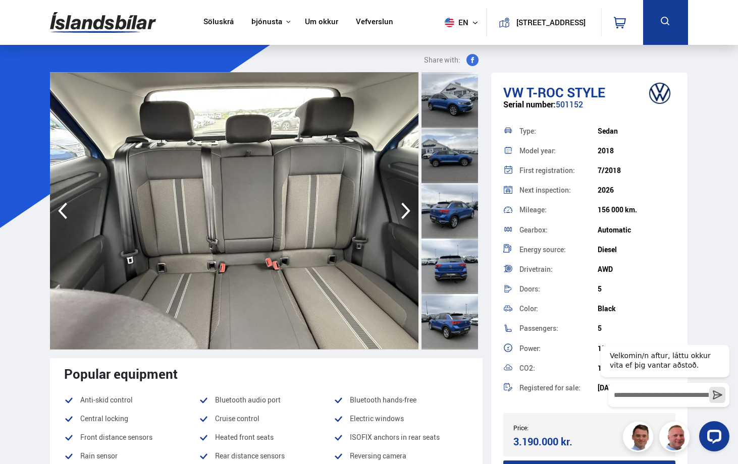
click at [403, 207] on icon "button" at bounding box center [406, 211] width 20 height 24
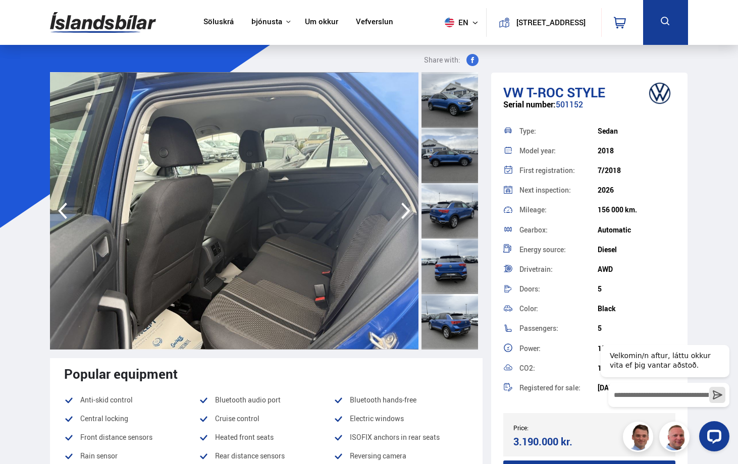
click at [403, 207] on icon "button" at bounding box center [406, 211] width 20 height 24
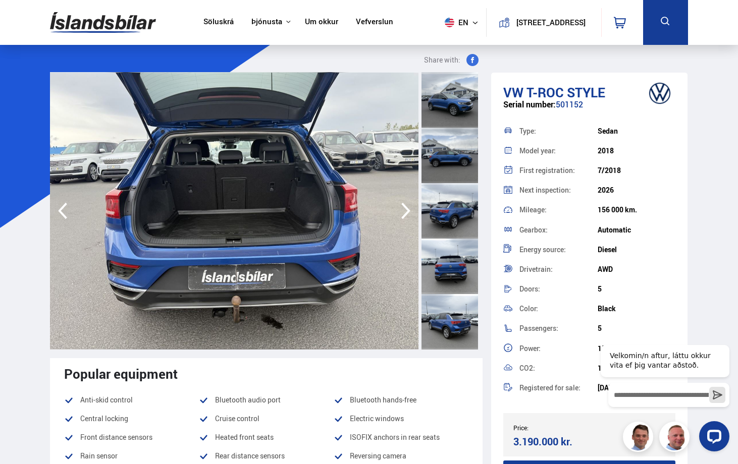
click at [403, 207] on icon "button" at bounding box center [406, 211] width 20 height 24
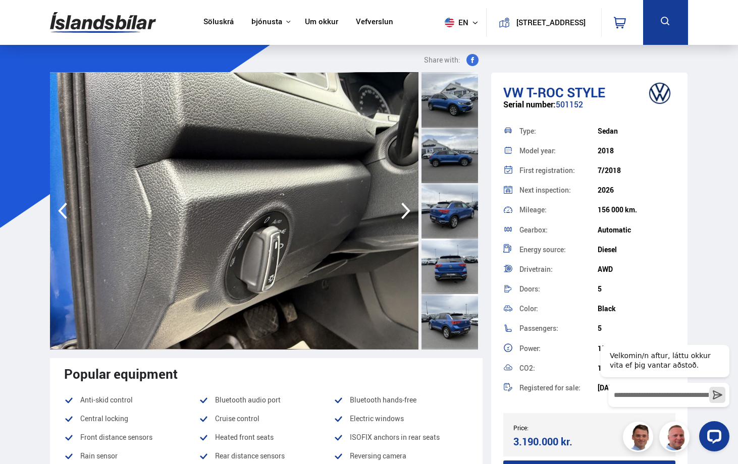
click at [403, 207] on icon "button" at bounding box center [406, 211] width 20 height 24
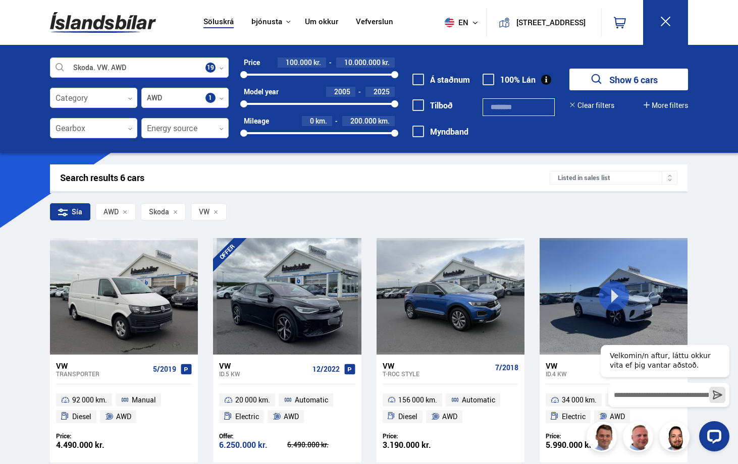
click at [220, 127] on icon at bounding box center [221, 129] width 5 height 5
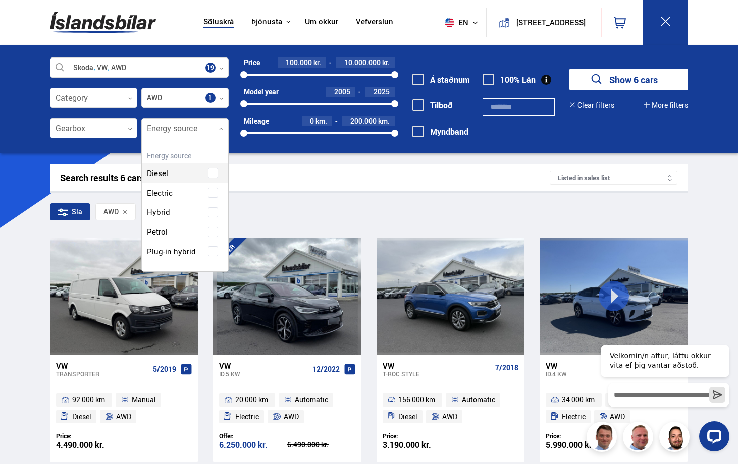
scroll to position [133, 86]
click at [216, 222] on div "Hybrid" at bounding box center [185, 212] width 86 height 20
click at [215, 220] on div "Diesel Electric Hybrid Petrol Plug-in hybrid" at bounding box center [185, 204] width 86 height 113
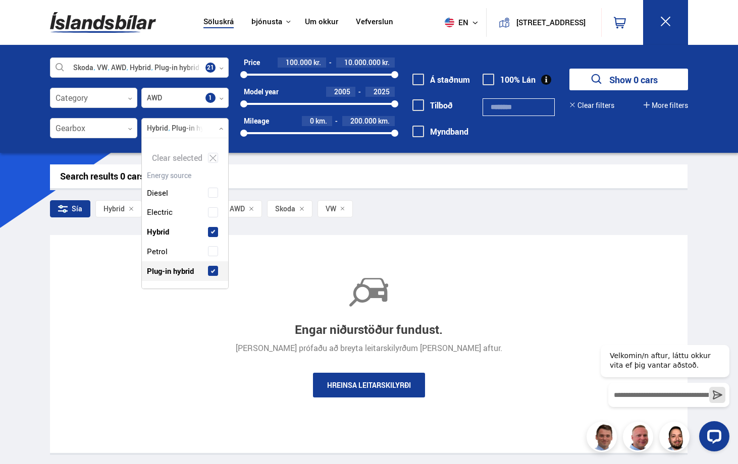
click at [499, 241] on div "Engar niðurstöður fundust. [PERSON_NAME] prófaðu að breyta leitarskilyrðum [PER…" at bounding box center [368, 344] width 637 height 218
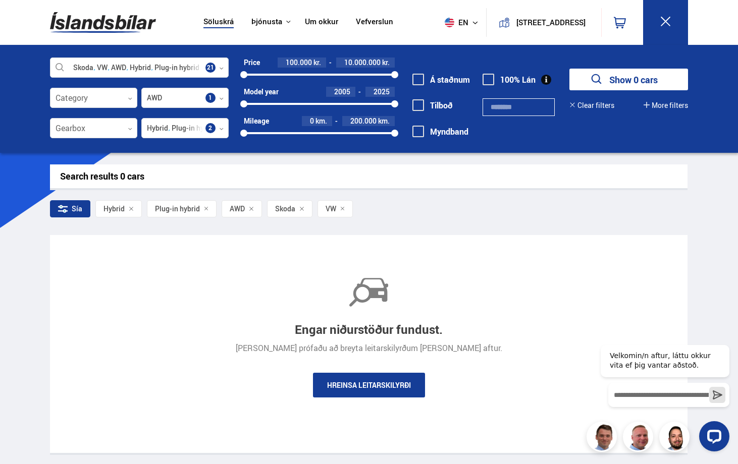
click at [501, 255] on div "Engar niðurstöður fundust. [PERSON_NAME] prófaðu að breyta leitarskilyrðum [PER…" at bounding box center [368, 344] width 637 height 218
click at [223, 70] on icon at bounding box center [221, 68] width 5 height 5
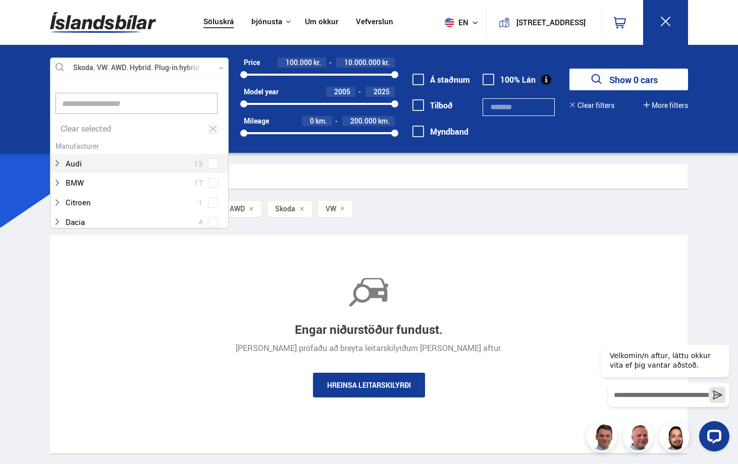
scroll to position [150, 175]
click at [80, 130] on div "Clear selected" at bounding box center [139, 129] width 178 height 20
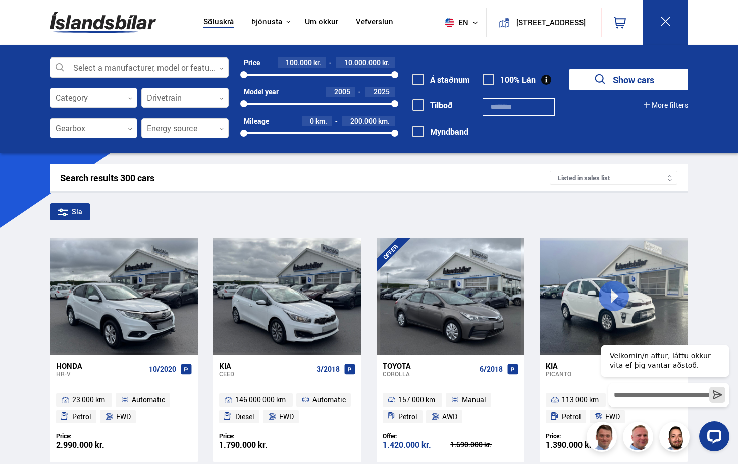
click at [408, 179] on div "Search results 300 cars" at bounding box center [305, 178] width 490 height 11
click at [225, 105] on div at bounding box center [184, 98] width 87 height 20
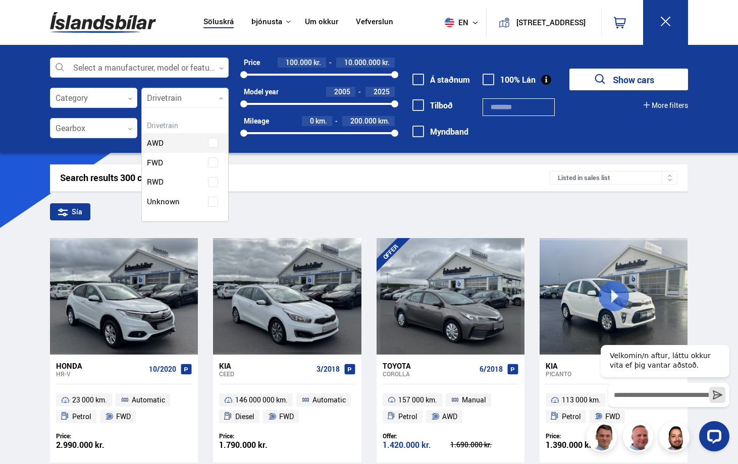
scroll to position [114, 86]
click at [211, 144] on div "AWD" at bounding box center [185, 135] width 86 height 35
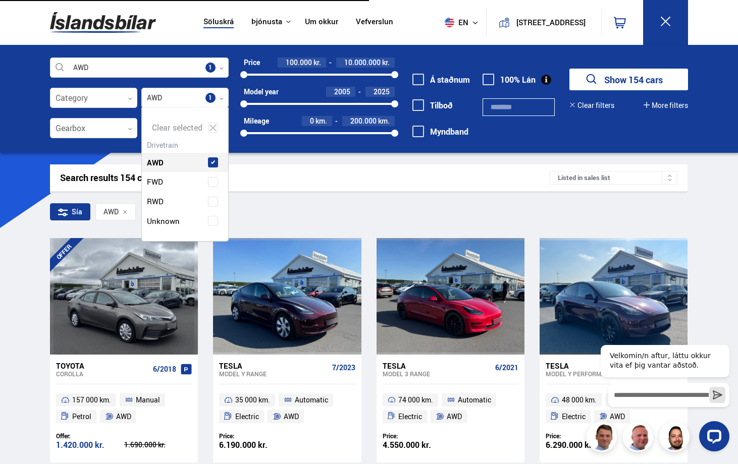
click at [257, 185] on div "Search results 154 cars Listed in sales list" at bounding box center [368, 178] width 637 height 27
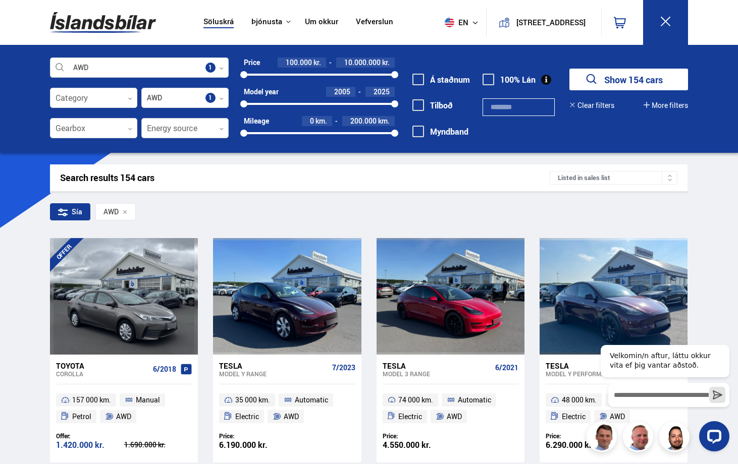
click at [228, 134] on div at bounding box center [184, 129] width 87 height 20
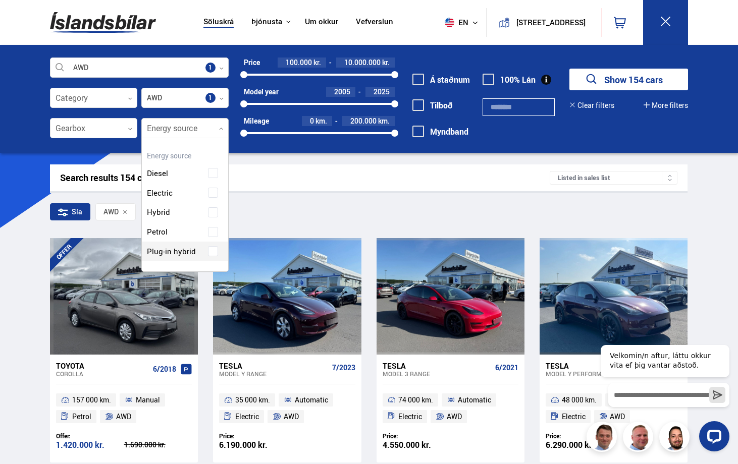
scroll to position [133, 86]
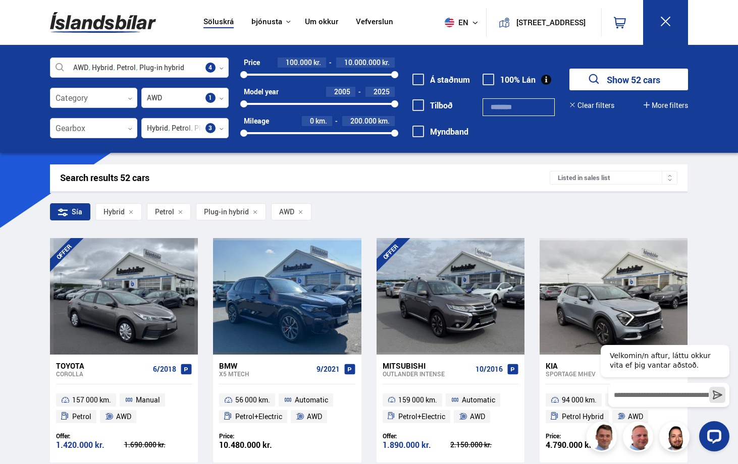
drag, startPoint x: 393, startPoint y: 73, endPoint x: 318, endPoint y: 75, distance: 75.2
click at [318, 75] on div at bounding box center [317, 74] width 7 height 7
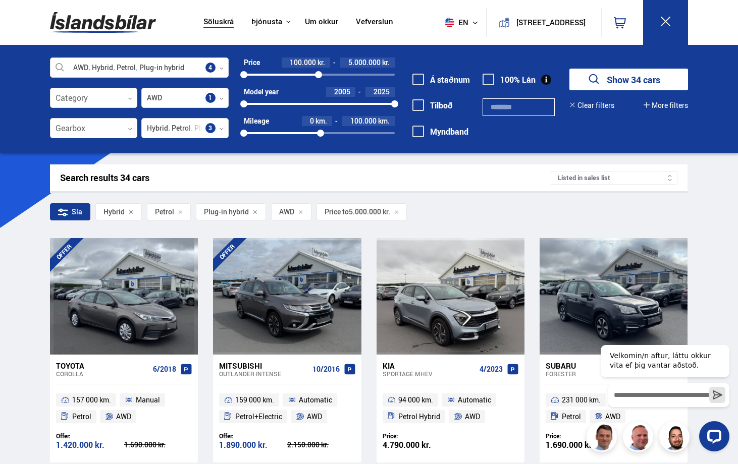
drag, startPoint x: 394, startPoint y: 135, endPoint x: 320, endPoint y: 136, distance: 73.7
click at [320, 136] on div at bounding box center [320, 133] width 7 height 7
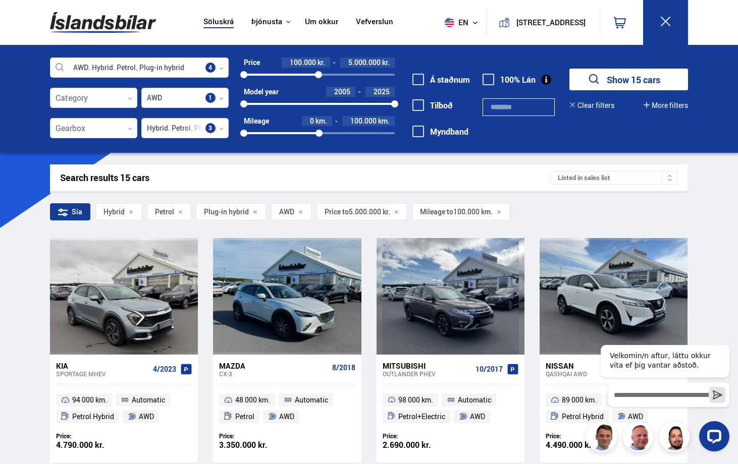
click at [650, 82] on font "Show 15 cars" at bounding box center [633, 80] width 53 height 12
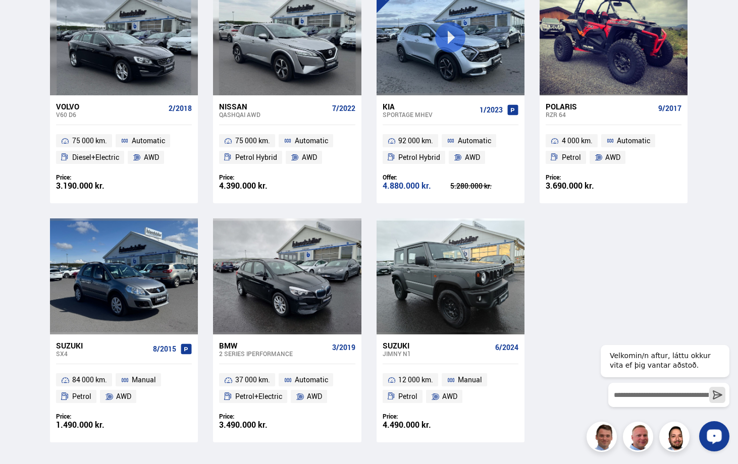
scroll to position [858, 0]
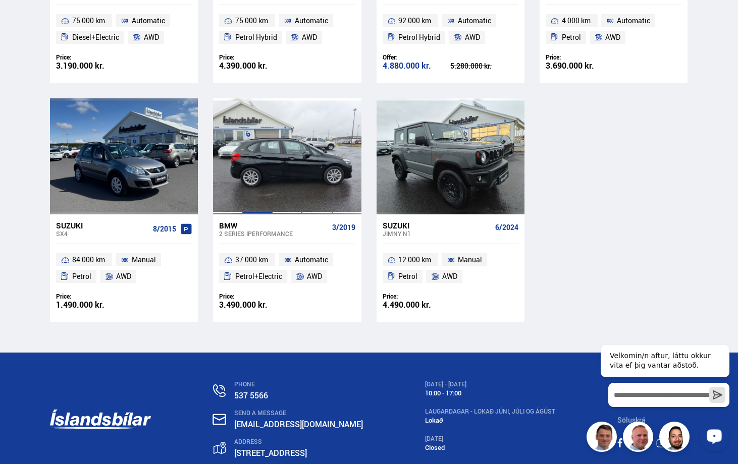
click at [264, 180] on div at bounding box center [257, 156] width 30 height 116
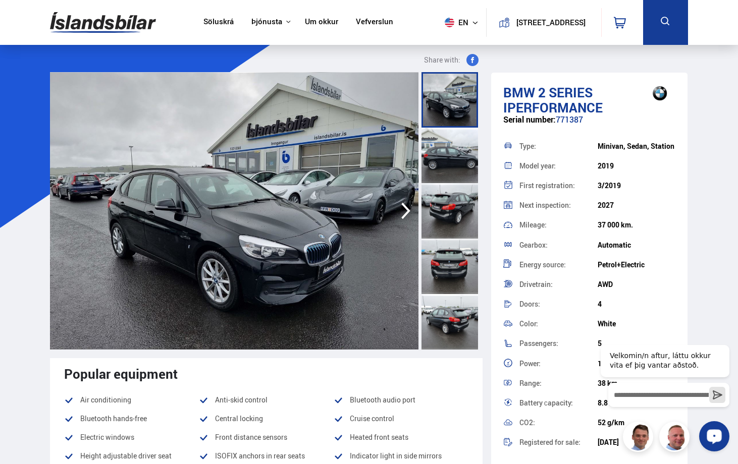
click at [407, 209] on icon "button" at bounding box center [405, 211] width 9 height 17
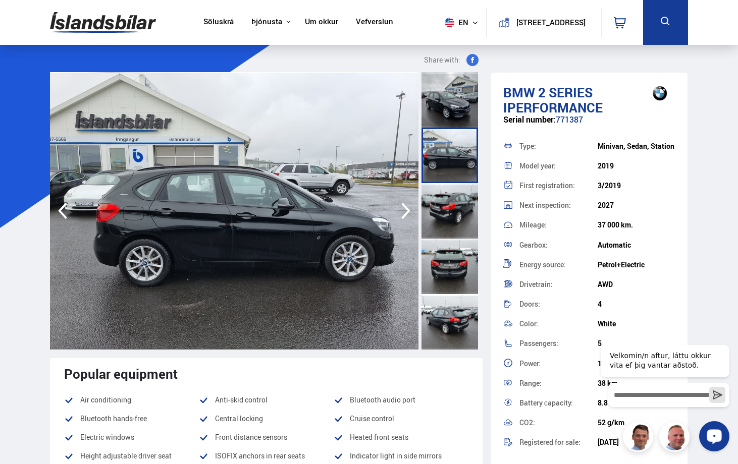
click at [407, 209] on icon "button" at bounding box center [405, 211] width 9 height 17
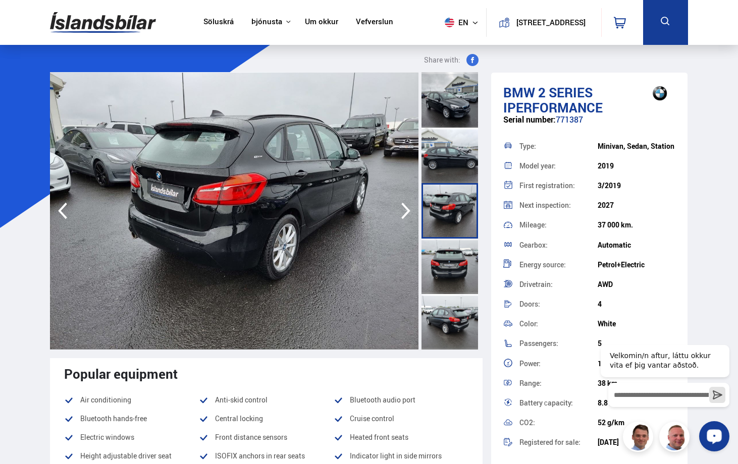
click at [407, 209] on icon "button" at bounding box center [405, 211] width 9 height 17
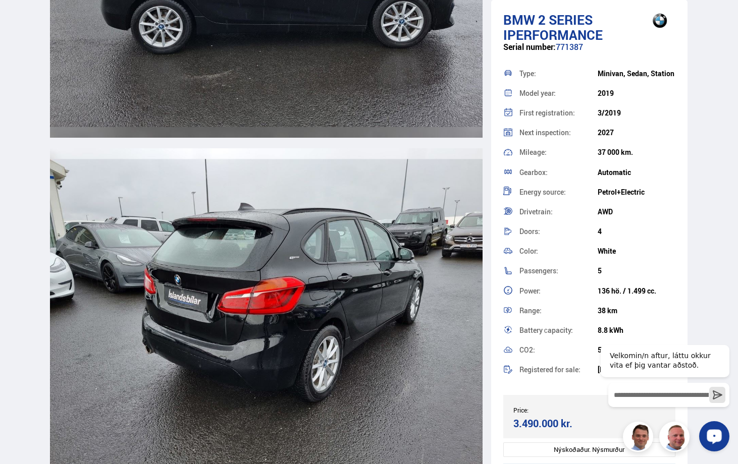
scroll to position [1867, 0]
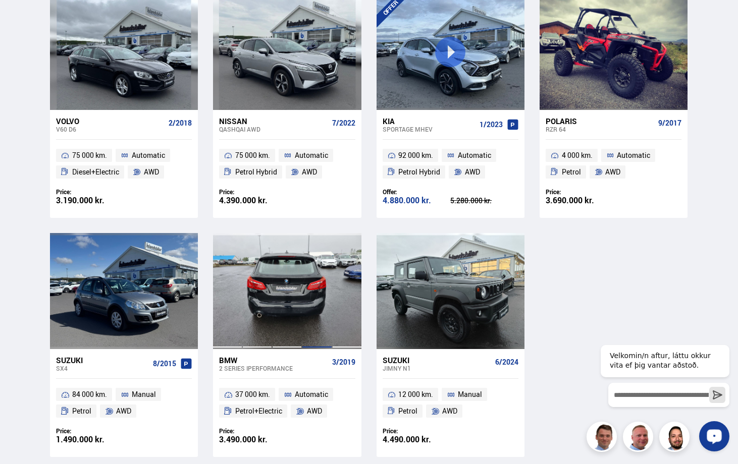
scroll to position [669, 0]
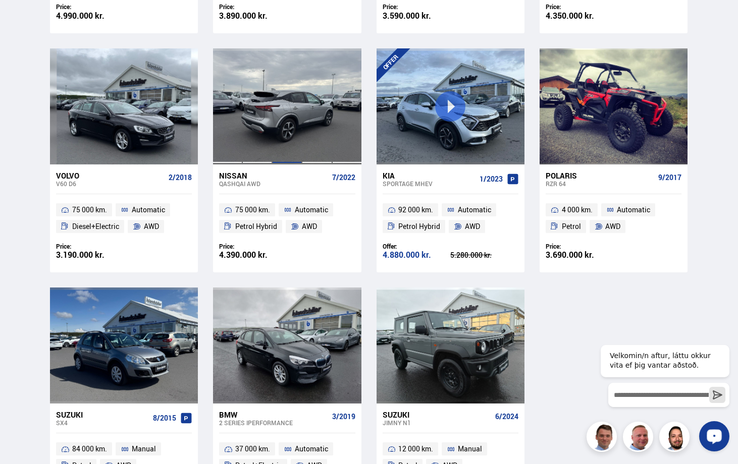
click at [282, 121] on div at bounding box center [287, 106] width 30 height 116
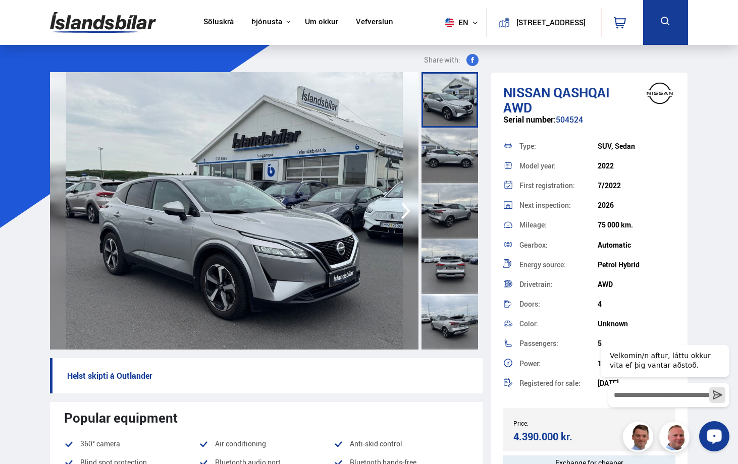
click at [405, 209] on icon "button" at bounding box center [406, 211] width 20 height 24
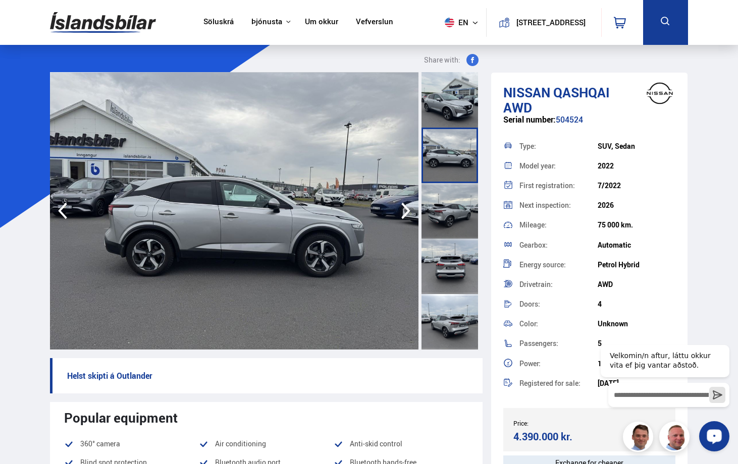
click at [405, 209] on icon "button" at bounding box center [406, 211] width 20 height 24
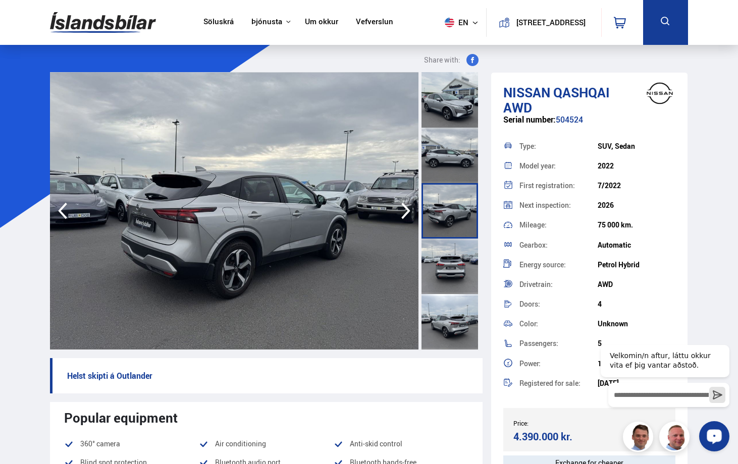
click at [405, 209] on icon "button" at bounding box center [406, 211] width 20 height 24
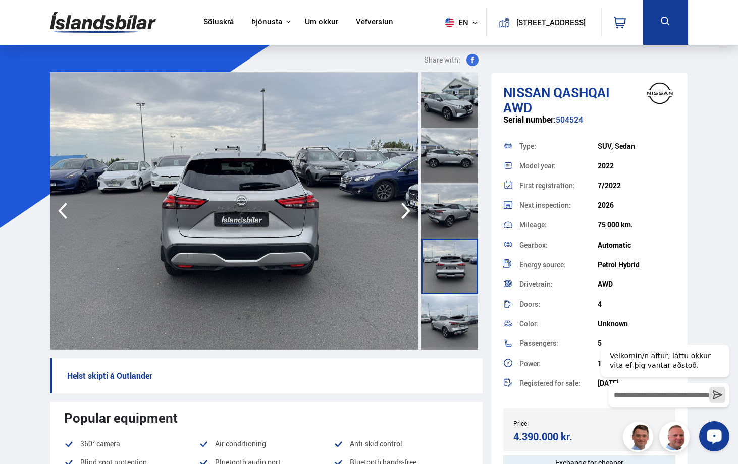
click at [405, 209] on icon "button" at bounding box center [406, 211] width 20 height 24
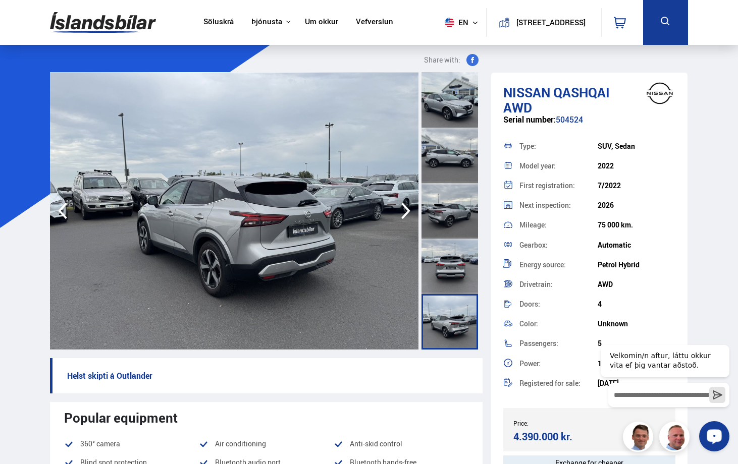
click at [405, 209] on icon "button" at bounding box center [406, 211] width 20 height 24
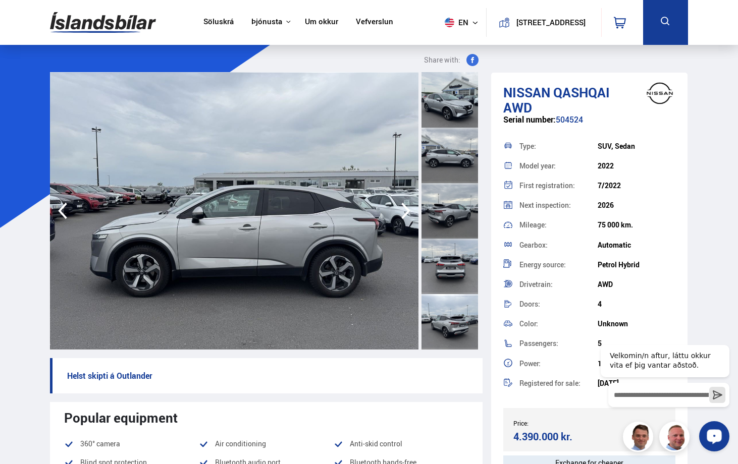
click at [405, 209] on icon "button" at bounding box center [406, 211] width 20 height 24
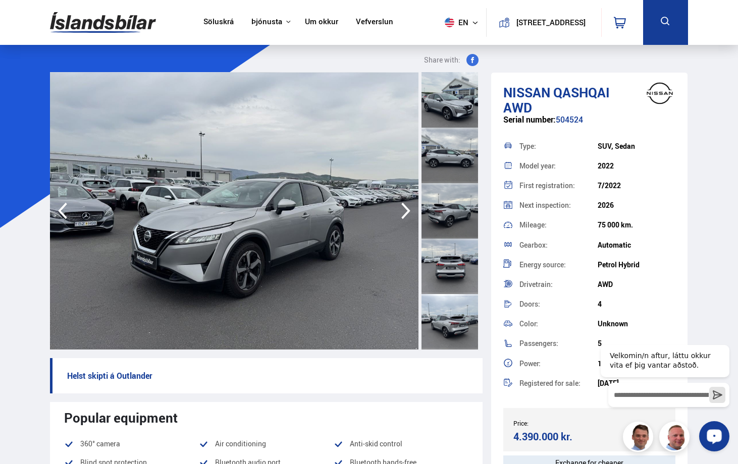
click at [405, 209] on icon "button" at bounding box center [406, 211] width 20 height 24
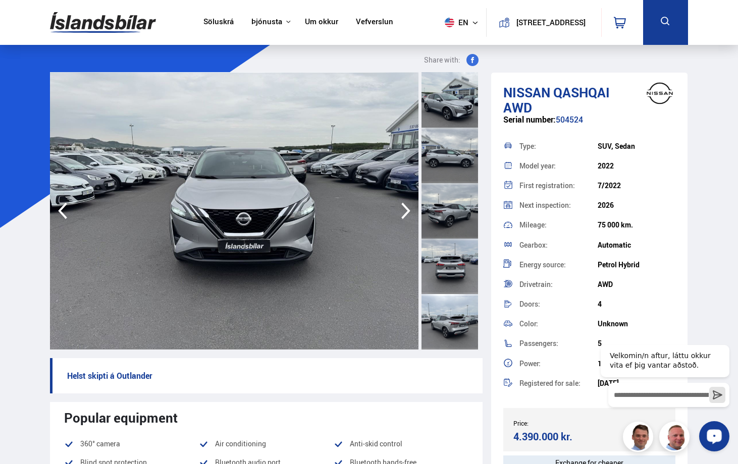
click at [405, 209] on icon "button" at bounding box center [406, 211] width 20 height 24
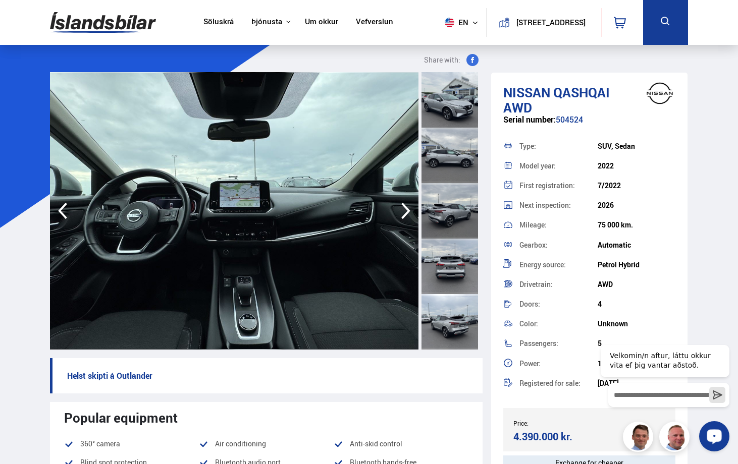
click at [405, 209] on icon "button" at bounding box center [406, 211] width 20 height 24
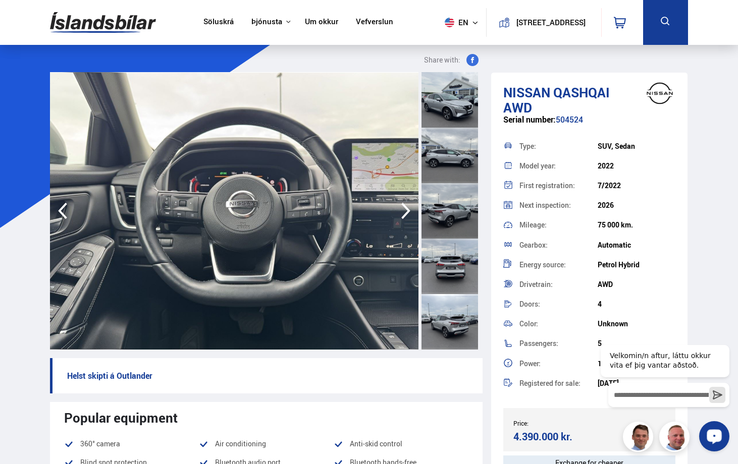
click at [405, 209] on icon "button" at bounding box center [406, 211] width 20 height 24
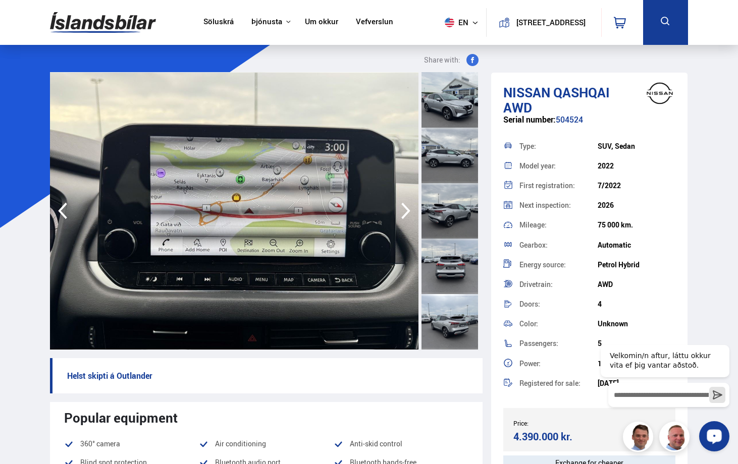
click at [405, 209] on icon "button" at bounding box center [406, 211] width 20 height 24
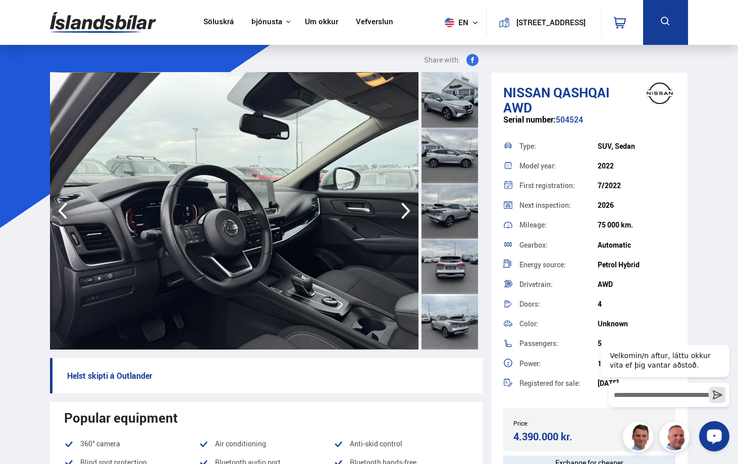
click at [405, 209] on icon "button" at bounding box center [406, 211] width 20 height 24
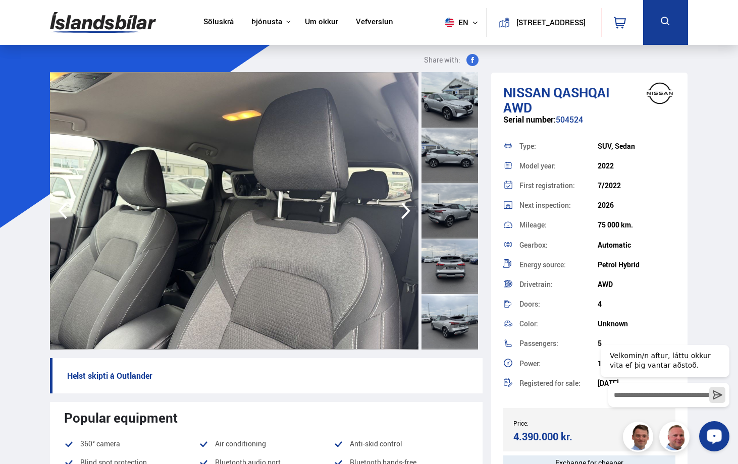
click at [405, 209] on icon "button" at bounding box center [406, 211] width 20 height 24
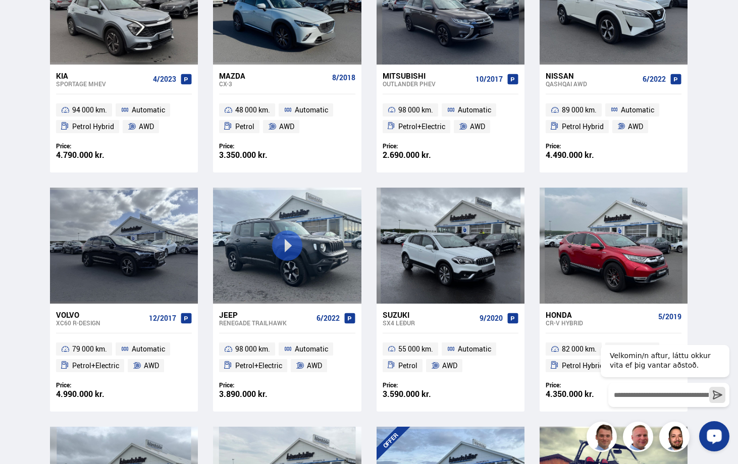
scroll to position [272, 0]
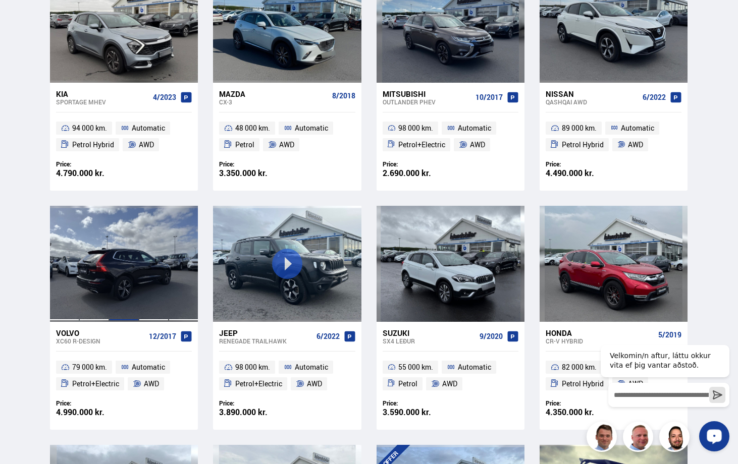
click at [117, 274] on div at bounding box center [124, 264] width 30 height 116
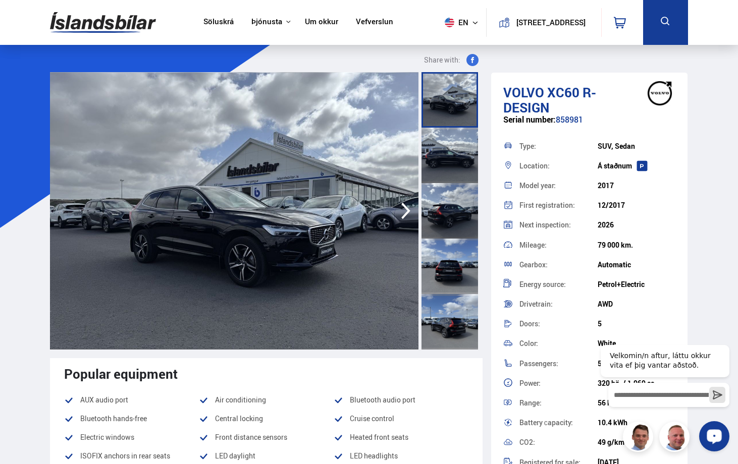
click at [404, 210] on icon "button" at bounding box center [406, 211] width 20 height 24
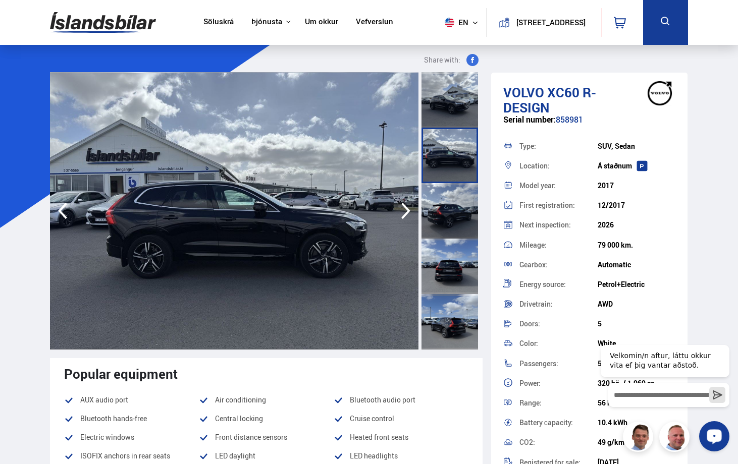
click at [404, 210] on icon "button" at bounding box center [406, 211] width 20 height 24
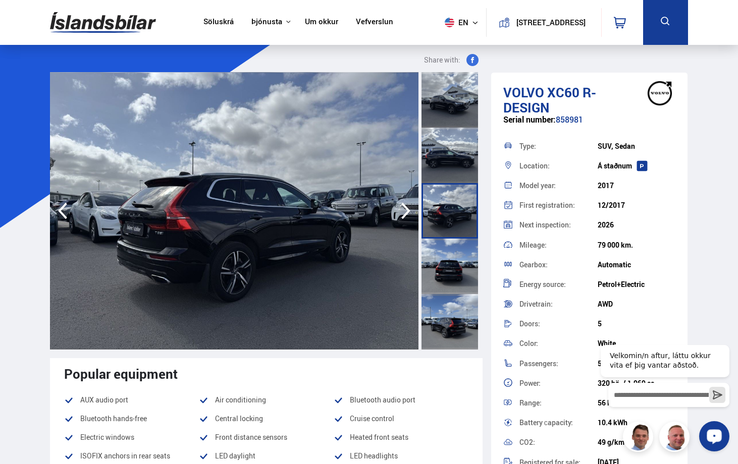
click at [404, 210] on icon "button" at bounding box center [406, 211] width 20 height 24
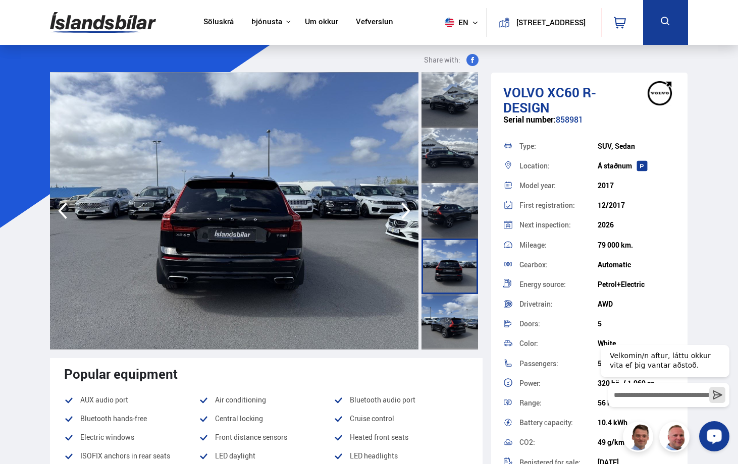
click at [404, 210] on icon "button" at bounding box center [406, 211] width 20 height 24
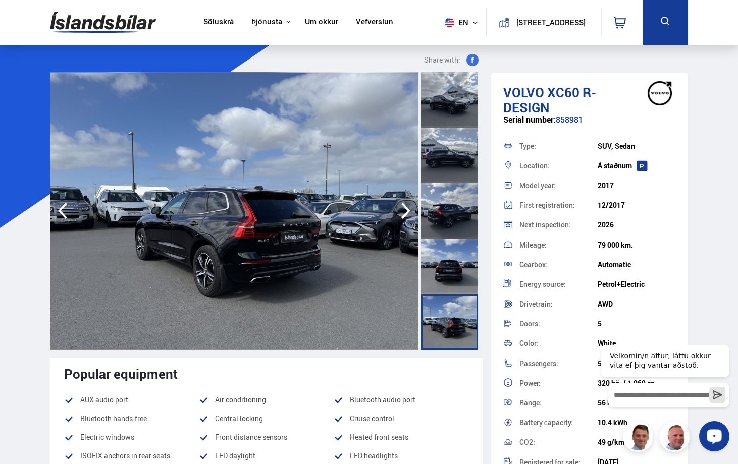
click at [404, 210] on icon "button" at bounding box center [406, 211] width 20 height 24
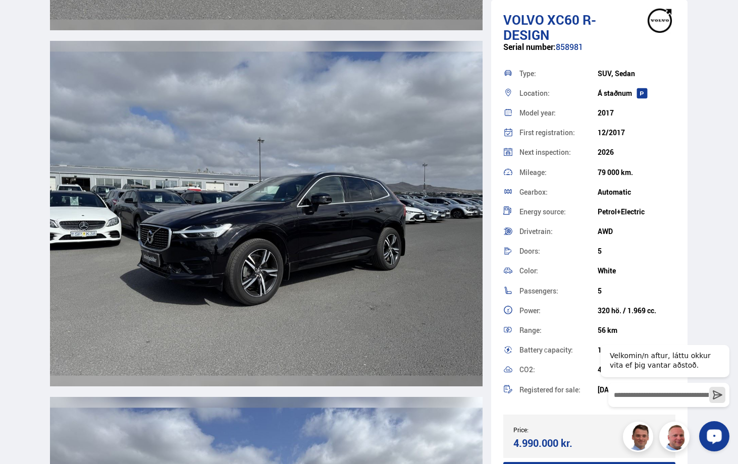
scroll to position [3230, 0]
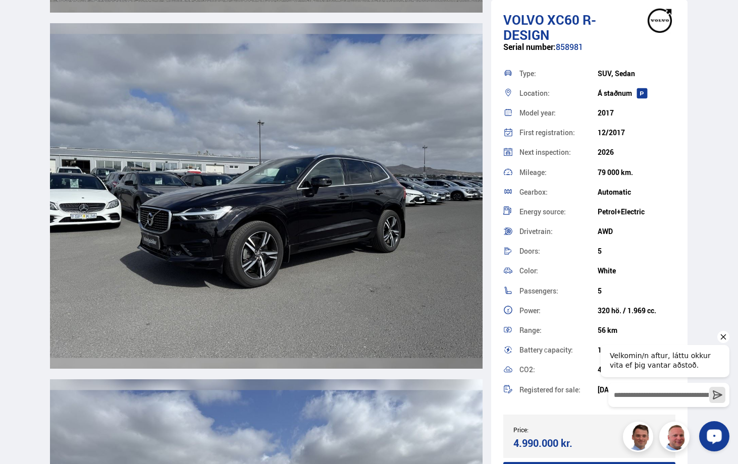
click at [724, 338] on icon "Hide greeting" at bounding box center [724, 338] width 6 height 6
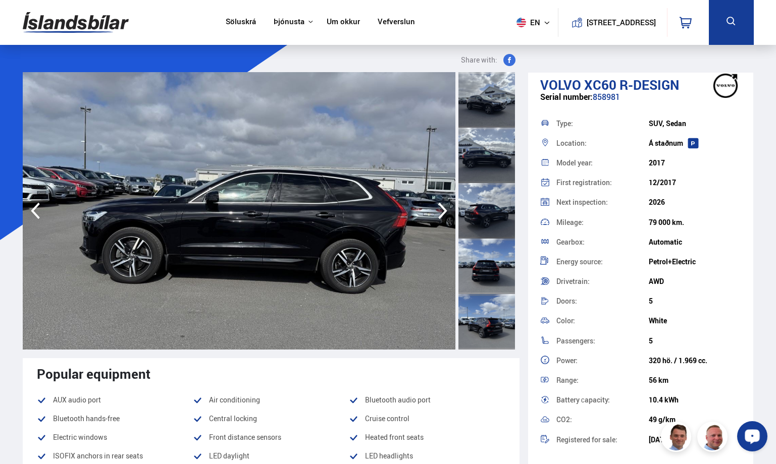
scroll to position [0, 0]
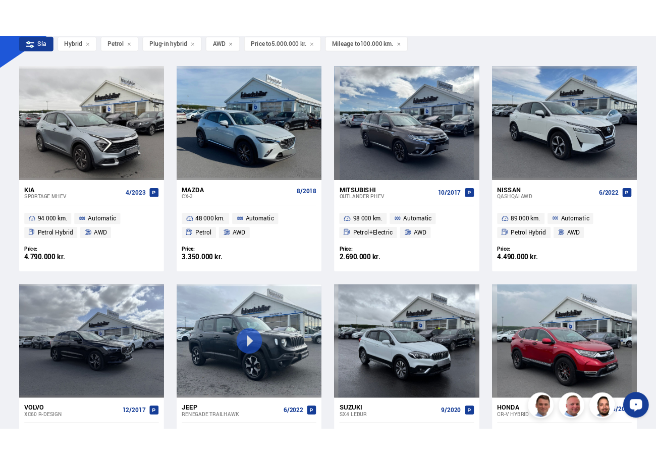
scroll to position [179, 0]
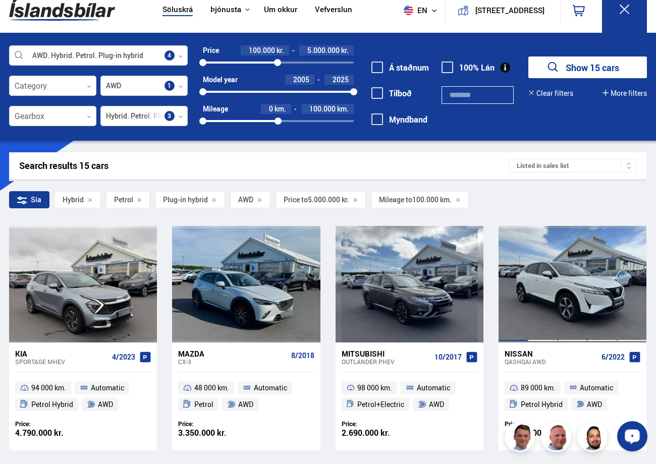
scroll to position [0, 0]
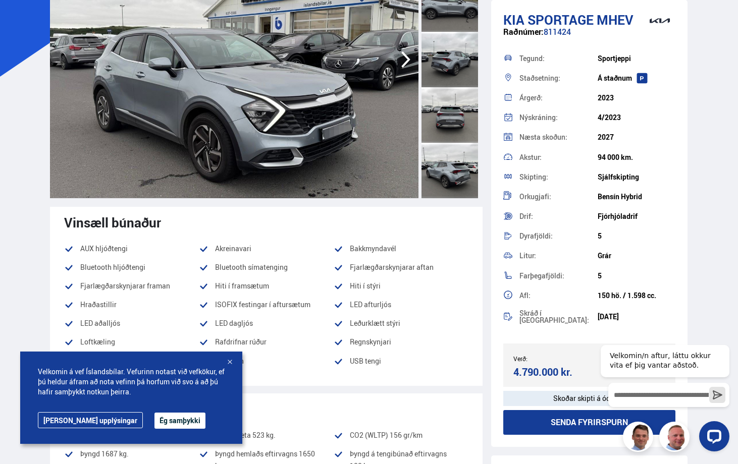
click at [228, 363] on div at bounding box center [230, 363] width 10 height 10
